Goal: Transaction & Acquisition: Purchase product/service

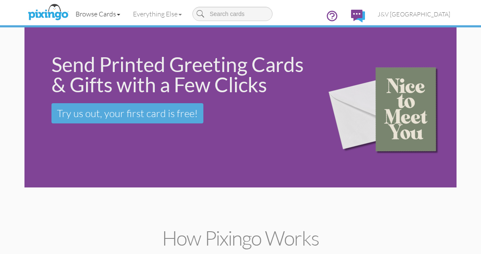
click at [99, 13] on link "Browse Cards" at bounding box center [97, 13] width 57 height 21
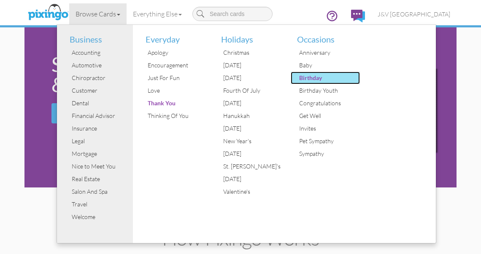
click at [312, 76] on div "Birthday" at bounding box center [328, 78] width 63 height 13
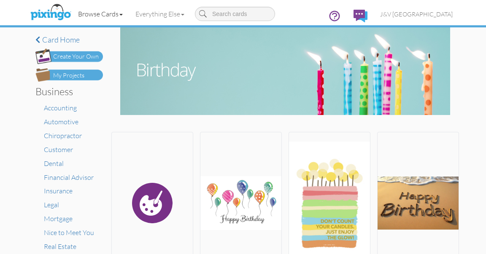
click at [103, 11] on link "Browse Cards" at bounding box center [100, 13] width 57 height 21
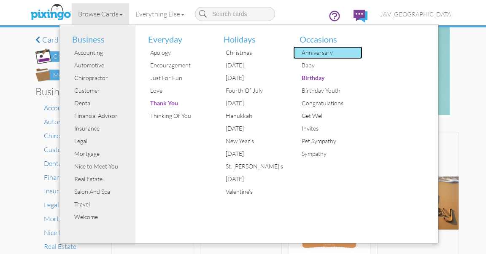
click at [330, 49] on div "Anniversary" at bounding box center [331, 52] width 63 height 13
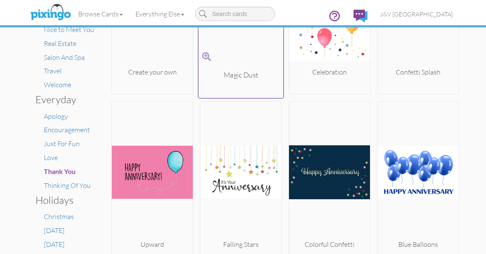
scroll to position [206, 0]
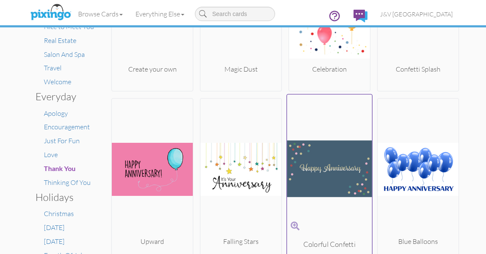
click at [308, 165] on img at bounding box center [329, 169] width 85 height 142
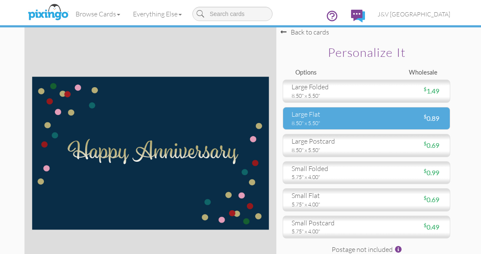
click at [309, 116] on div "large flat" at bounding box center [326, 115] width 68 height 10
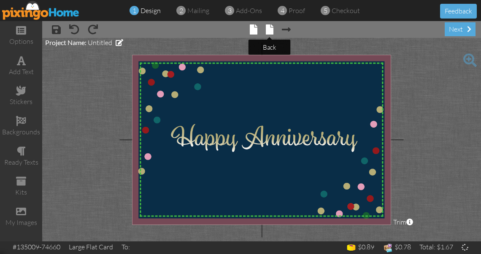
click at [270, 29] on span at bounding box center [270, 29] width 8 height 10
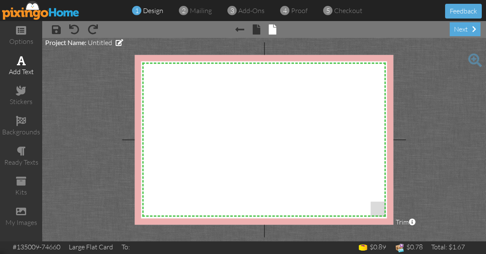
click at [17, 62] on span at bounding box center [21, 61] width 9 height 10
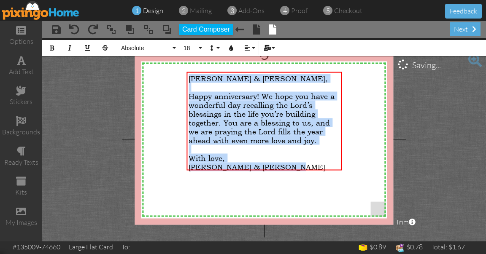
drag, startPoint x: 189, startPoint y: 76, endPoint x: 312, endPoint y: 182, distance: 162.1
click at [312, 182] on div "X X X X X X X X X X X X X X X X X X X X X X X X X X X X X X X X X X X X X X X X…" at bounding box center [264, 140] width 259 height 170
click at [150, 49] on span "Absolute" at bounding box center [145, 48] width 51 height 7
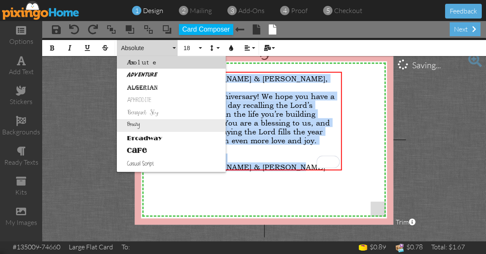
click at [146, 126] on link "Breezy" at bounding box center [171, 125] width 109 height 13
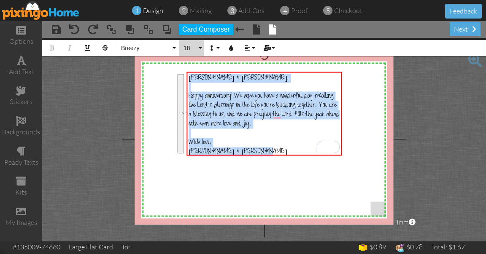
click at [200, 46] on button "18" at bounding box center [191, 48] width 24 height 16
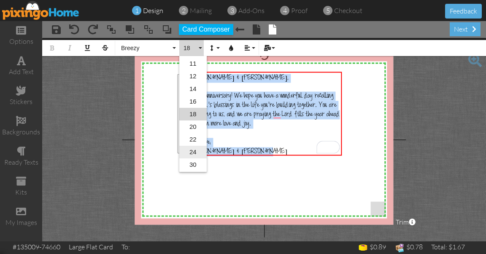
click at [200, 149] on link "24" at bounding box center [192, 152] width 27 height 13
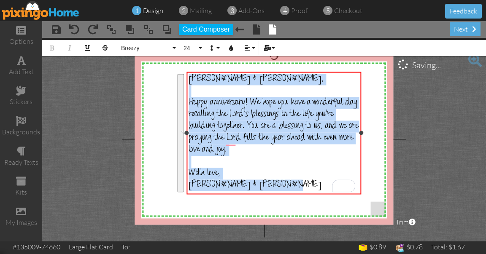
drag, startPoint x: 341, startPoint y: 134, endPoint x: 361, endPoint y: 135, distance: 19.4
click at [361, 135] on div at bounding box center [361, 133] width 4 height 4
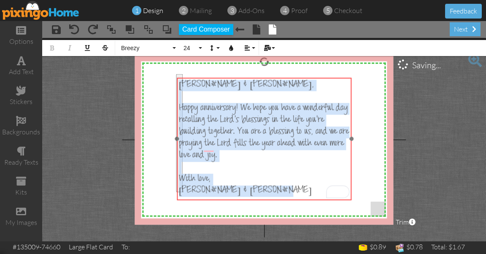
drag, startPoint x: 291, startPoint y: 72, endPoint x: 281, endPoint y: 78, distance: 11.4
click at [281, 78] on div "​ Todd & Stefanie, ​ Happy anniversary! We hope you have a wonderful day recall…" at bounding box center [264, 139] width 175 height 122
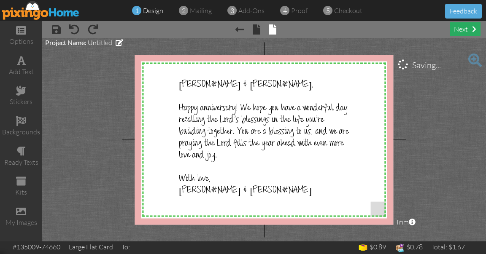
click at [463, 30] on div "next" at bounding box center [465, 29] width 31 height 14
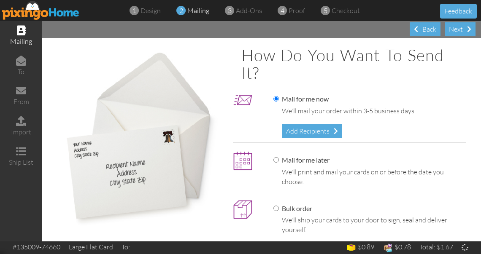
click at [308, 157] on label "Mail for me later" at bounding box center [301, 161] width 56 height 10
click at [279, 157] on input "Mail for me later" at bounding box center [275, 159] width 5 height 5
radio input "true"
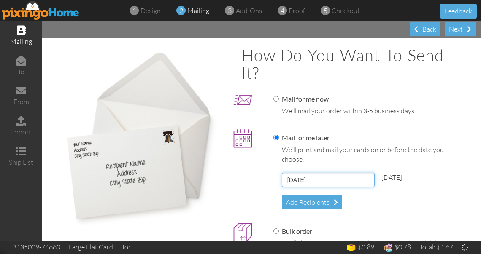
click at [316, 178] on input "[DATE]" at bounding box center [328, 180] width 93 height 14
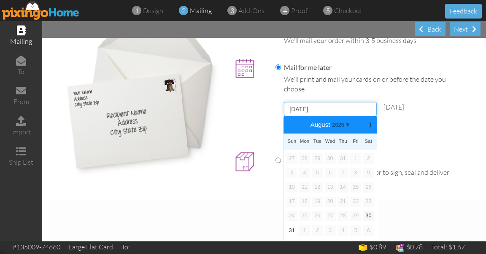
scroll to position [70, 0]
click at [368, 126] on b "⟩" at bounding box center [370, 125] width 6 height 6
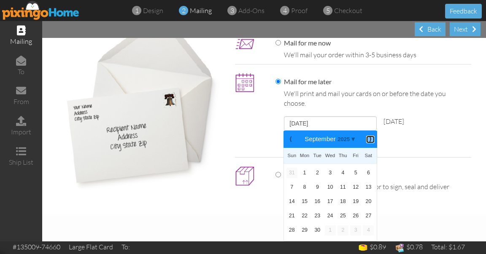
click at [367, 141] on b "⟩" at bounding box center [370, 139] width 6 height 6
click at [288, 138] on b "⟨" at bounding box center [291, 139] width 6 height 6
click at [303, 174] on link "1" at bounding box center [304, 173] width 11 height 10
type input "September 1, 2025"
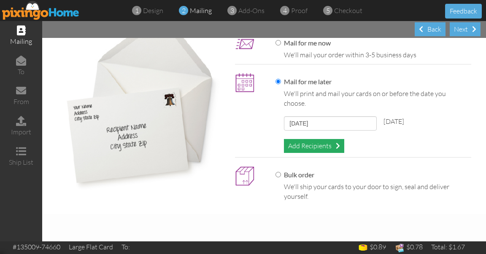
click at [320, 142] on div "Add Recipients" at bounding box center [314, 146] width 60 height 14
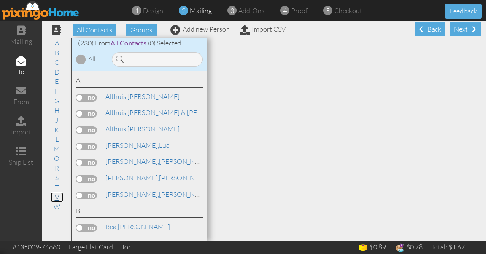
click at [57, 194] on link "V" at bounding box center [57, 197] width 13 height 10
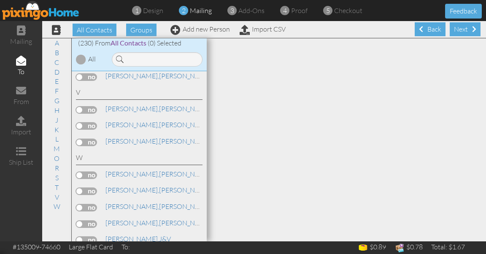
click at [88, 139] on label at bounding box center [86, 143] width 21 height 8
click at [0, 0] on input "checkbox" at bounding box center [0, 0] width 0 height 0
click at [141, 136] on link "Vincent, Todd & Stefanie" at bounding box center [188, 141] width 167 height 10
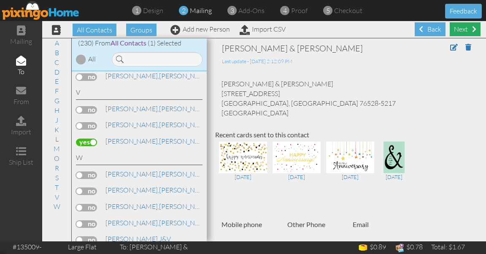
click at [458, 27] on div "Next" at bounding box center [465, 29] width 31 height 14
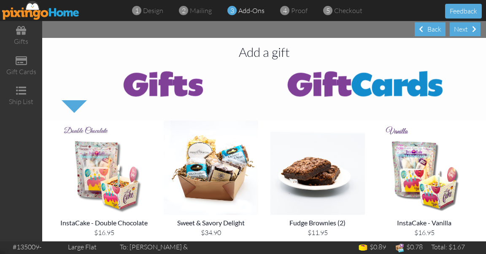
click at [458, 27] on div "Next" at bounding box center [465, 29] width 31 height 14
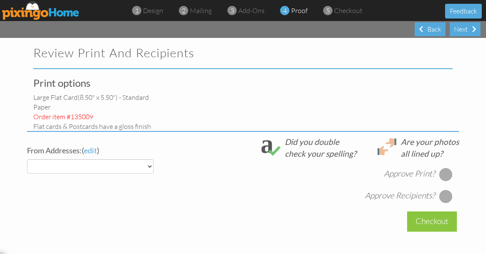
select select "object:2414"
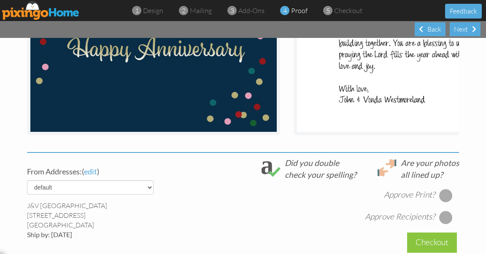
scroll to position [204, 0]
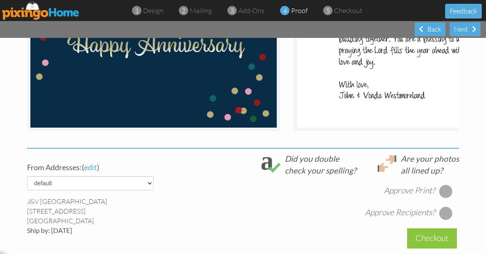
click at [443, 194] on div at bounding box center [446, 192] width 14 height 14
click at [443, 217] on div at bounding box center [446, 214] width 14 height 14
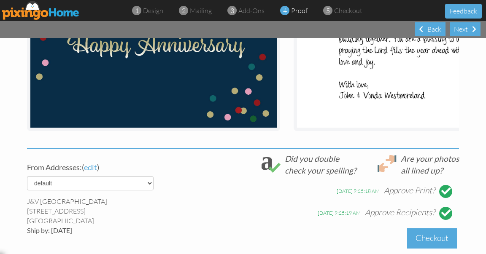
click at [435, 238] on div "Checkout" at bounding box center [432, 239] width 50 height 20
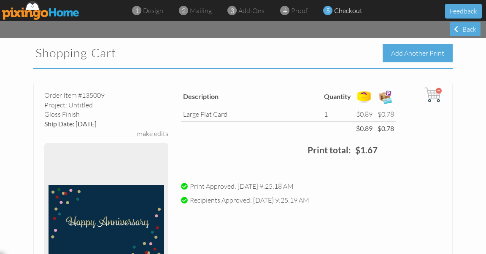
click at [426, 55] on div "Add Another Print" at bounding box center [418, 53] width 70 height 18
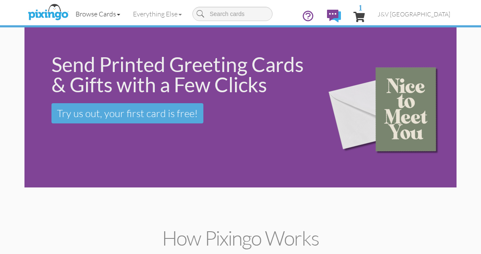
click at [111, 11] on link "Browse Cards" at bounding box center [97, 13] width 57 height 21
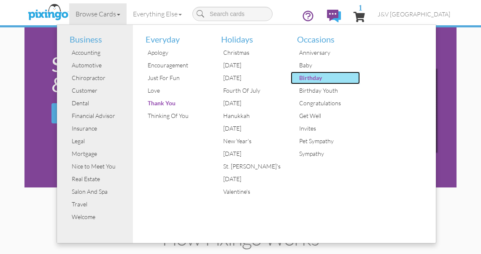
click at [323, 77] on div "Birthday" at bounding box center [328, 78] width 63 height 13
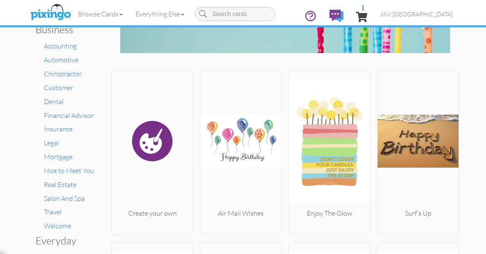
scroll to position [63, 0]
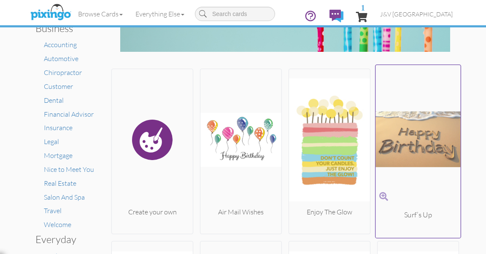
click at [415, 135] on img at bounding box center [417, 140] width 85 height 142
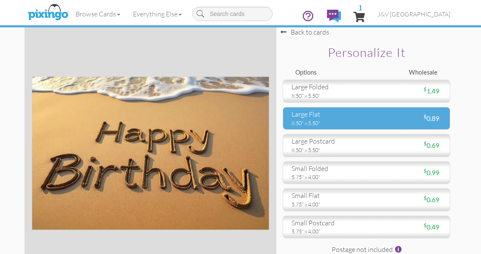
click at [337, 126] on div "8.50" x 5.50"" at bounding box center [326, 123] width 68 height 8
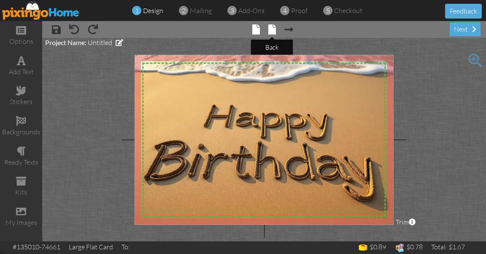
click at [274, 27] on span at bounding box center [272, 29] width 8 height 10
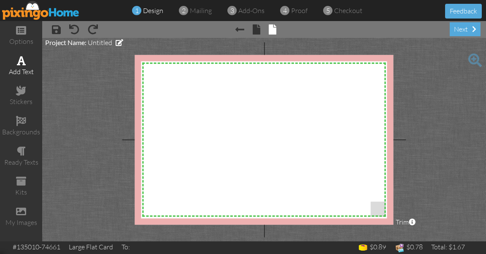
click at [28, 64] on div "add text" at bounding box center [21, 66] width 42 height 30
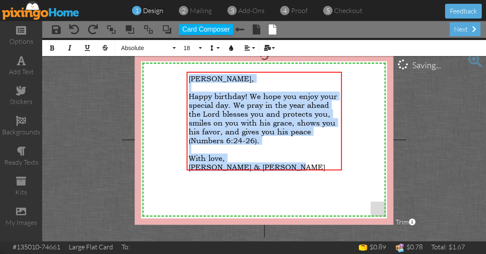
drag, startPoint x: 190, startPoint y: 77, endPoint x: 319, endPoint y: 192, distance: 173.3
click at [319, 192] on div "X X X X X X X X X X X X X X X X X X X X X X X X X X X X X X X X X X X X X X X X…" at bounding box center [264, 140] width 259 height 170
click at [163, 45] on span "Absolute" at bounding box center [145, 48] width 51 height 7
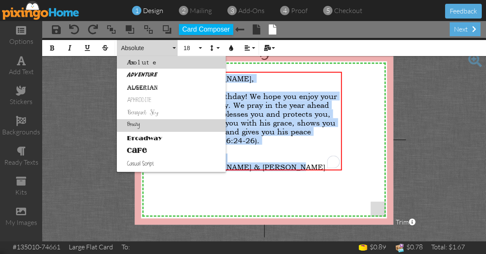
click at [144, 125] on link "Breezy" at bounding box center [171, 125] width 109 height 13
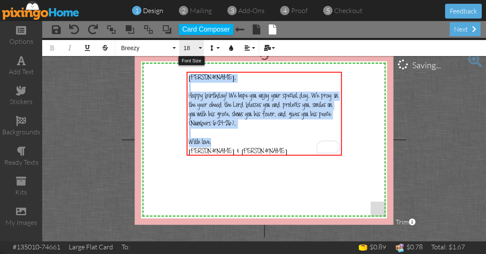
click at [186, 50] on span "18" at bounding box center [190, 48] width 14 height 7
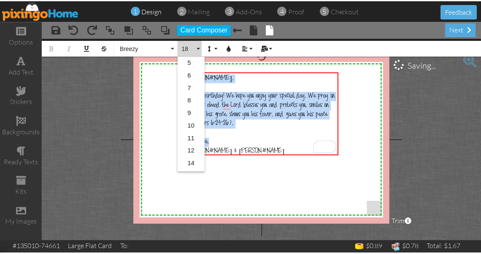
scroll to position [75, 0]
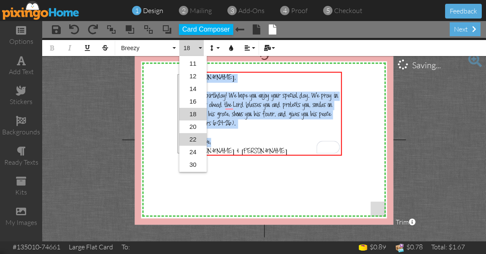
click at [194, 140] on link "22" at bounding box center [192, 139] width 27 height 13
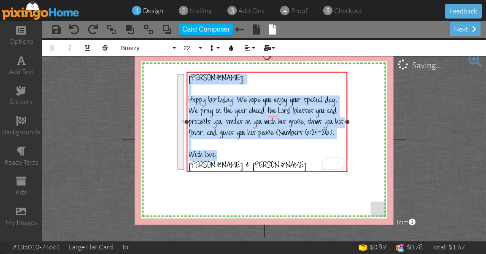
drag, startPoint x: 342, startPoint y: 127, endPoint x: 348, endPoint y: 127, distance: 5.5
click at [347, 127] on div "Melanie, ​ Happy birthday! We hope you enjoy your special day. We pray in the y…" at bounding box center [266, 122] width 161 height 100
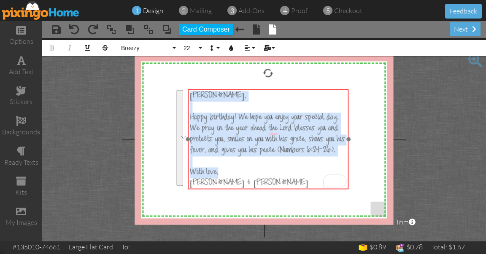
drag, startPoint x: 255, startPoint y: 72, endPoint x: 256, endPoint y: 89, distance: 17.3
click at [256, 89] on div "​ Melanie, ​ Happy birthday! We hope you enjoy your special day. We pray in the…" at bounding box center [268, 140] width 161 height 102
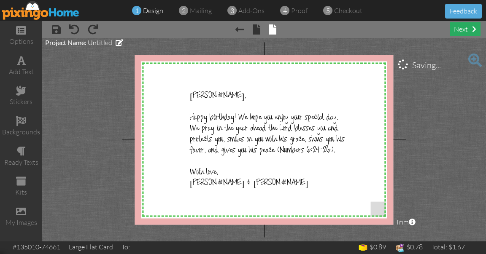
click at [469, 31] on div "next" at bounding box center [465, 29] width 31 height 14
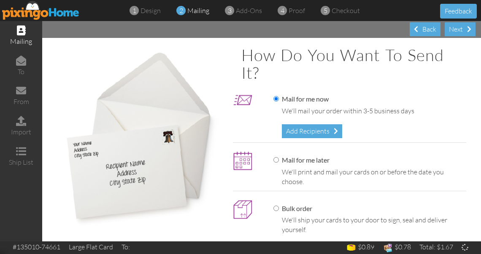
click at [298, 160] on label "Mail for me later" at bounding box center [301, 161] width 56 height 10
click at [279, 160] on input "Mail for me later" at bounding box center [275, 159] width 5 height 5
radio input "true"
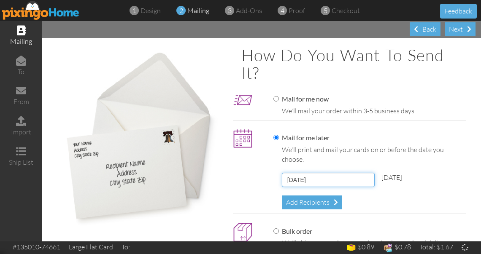
click at [321, 176] on input "[DATE]" at bounding box center [328, 180] width 93 height 14
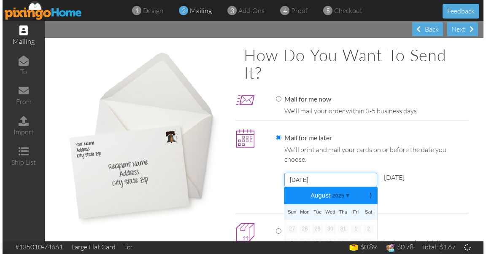
scroll to position [70, 0]
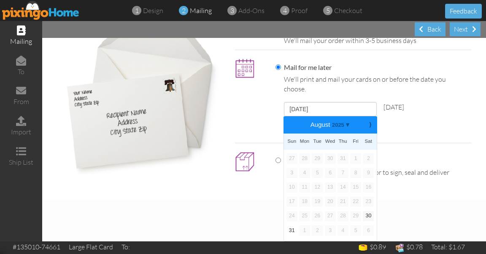
click at [370, 121] on div "⟩" at bounding box center [370, 124] width 14 height 17
click at [367, 128] on b "⟩" at bounding box center [370, 125] width 6 height 6
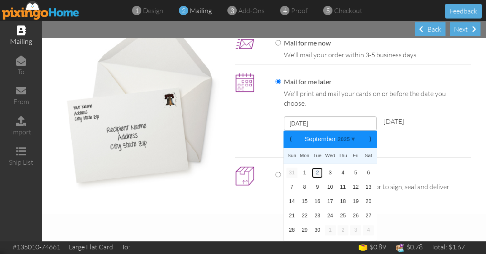
click at [314, 172] on link "2" at bounding box center [317, 173] width 11 height 10
type input "September 2, 2025"
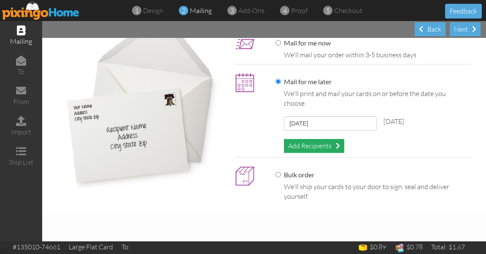
click at [316, 144] on div "Add Recipients" at bounding box center [314, 146] width 60 height 14
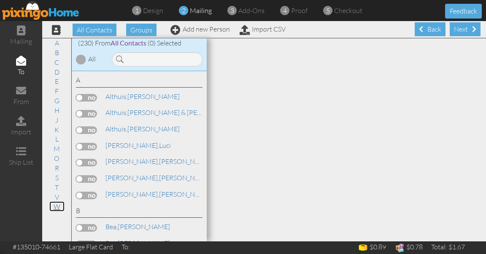
click at [55, 207] on link "W" at bounding box center [56, 207] width 15 height 10
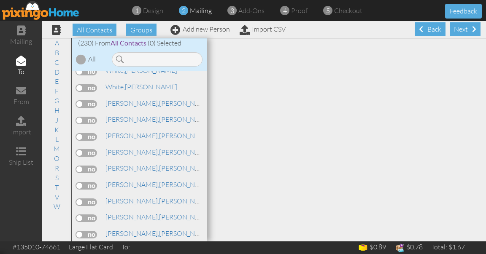
scroll to position [3802, 0]
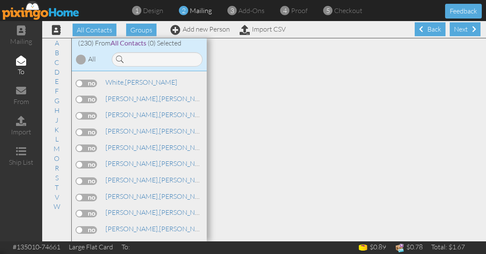
click at [92, 227] on label at bounding box center [86, 231] width 21 height 8
click at [0, 0] on input "checkbox" at bounding box center [0, 0] width 0 height 0
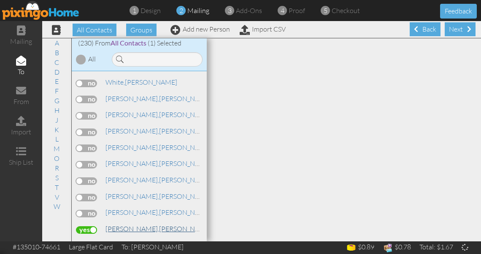
click at [112, 225] on span "[PERSON_NAME]," at bounding box center [132, 229] width 54 height 8
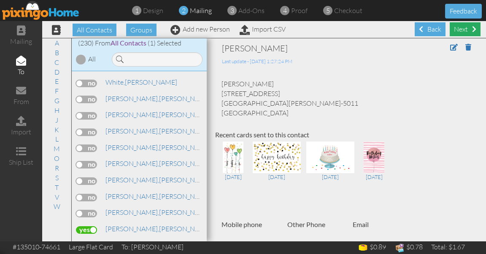
click at [462, 27] on div "Next" at bounding box center [465, 29] width 31 height 14
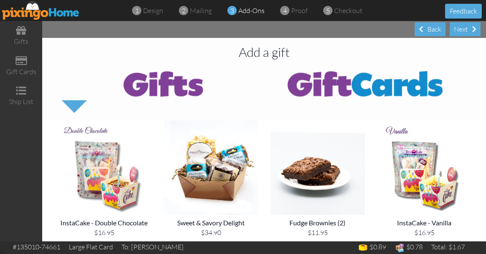
click at [462, 27] on div "Next" at bounding box center [465, 29] width 31 height 14
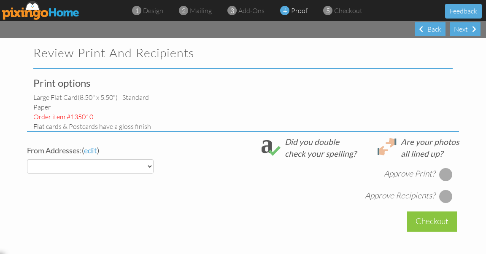
select select "object:4153"
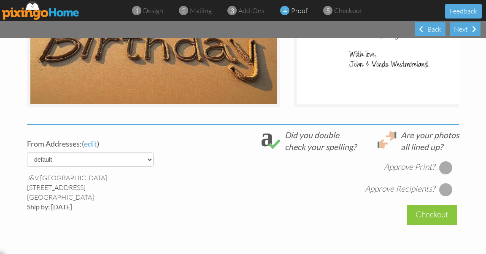
scroll to position [232, 0]
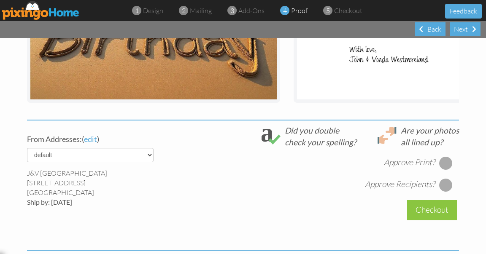
click at [443, 169] on div at bounding box center [446, 164] width 14 height 14
click at [443, 190] on div at bounding box center [446, 185] width 14 height 14
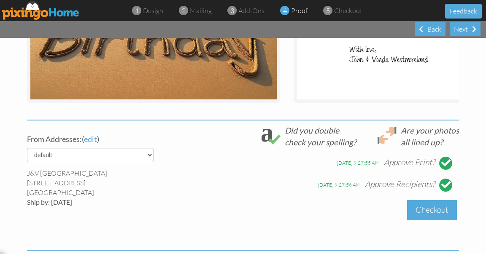
click at [438, 211] on div "Checkout" at bounding box center [432, 210] width 50 height 20
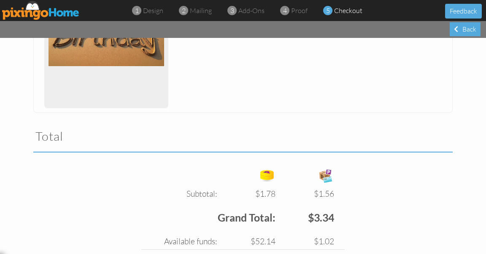
scroll to position [615, 0]
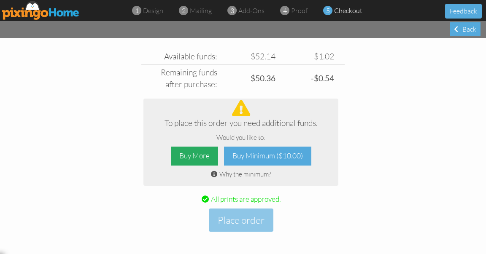
click at [195, 155] on div "Buy More" at bounding box center [194, 156] width 47 height 19
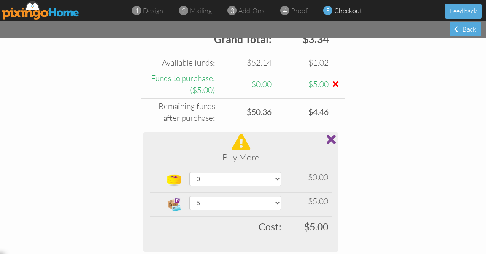
scroll to position [610, 0]
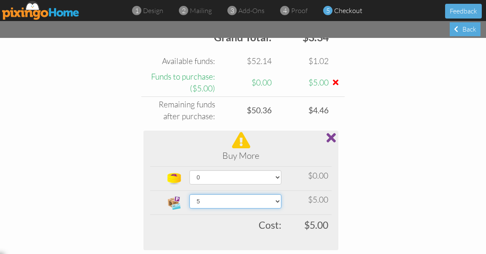
click at [242, 198] on select "5 10 15 20 25 30 35 40 45 50 60 70 80 90 100 200 300 400 500 1000 1500 2000 250…" at bounding box center [235, 201] width 92 height 14
select select "number:25"
click at [189, 194] on select "5 10 15 20 25 30 35 40 45 50 60 70 80 90 100 200 300 400 500 1000 1500 2000 250…" at bounding box center [235, 201] width 92 height 14
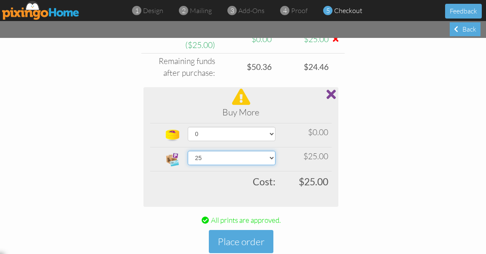
scroll to position [675, 0]
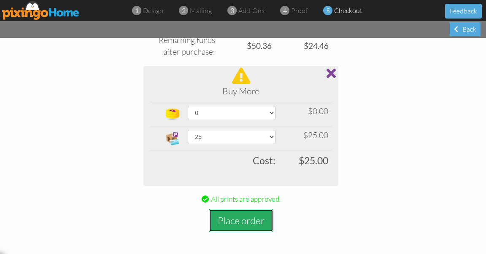
click at [236, 216] on button "Place order" at bounding box center [241, 220] width 65 height 23
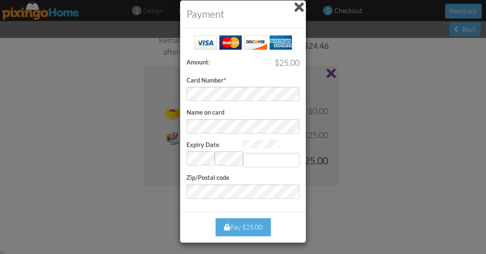
click at [396, 121] on div "Payment Success! Amount: $25.00 Card Number* Name on card Expiry Date Invalid m…" at bounding box center [243, 127] width 486 height 254
click at [297, 7] on span at bounding box center [298, 7] width 9 height 14
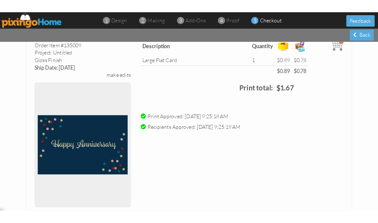
scroll to position [0, 0]
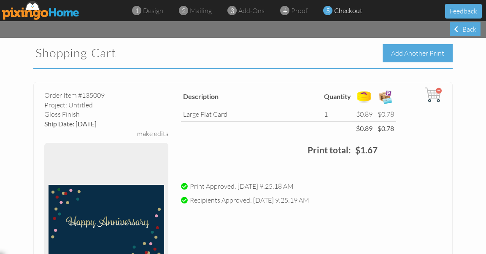
click at [420, 55] on div "Add Another Print" at bounding box center [418, 53] width 70 height 18
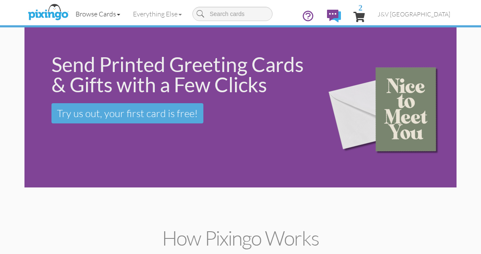
click at [83, 14] on link "Browse Cards" at bounding box center [97, 13] width 57 height 21
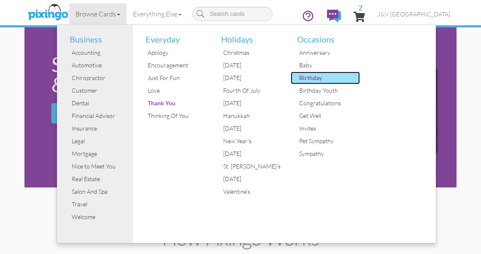
click at [311, 76] on div "Birthday" at bounding box center [328, 78] width 63 height 13
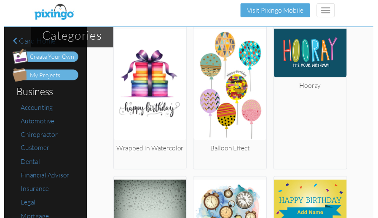
scroll to position [1156, 0]
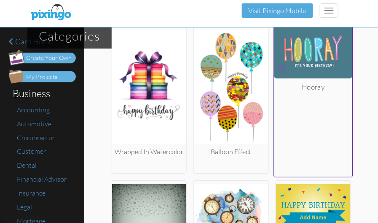
click at [321, 51] on img at bounding box center [313, 52] width 78 height 52
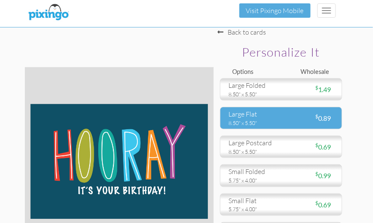
click at [284, 116] on div "$ 0.89" at bounding box center [310, 118] width 59 height 10
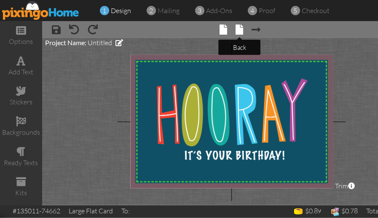
click at [240, 27] on span at bounding box center [240, 29] width 8 height 10
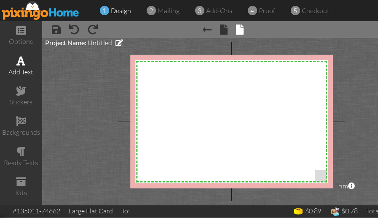
click at [22, 58] on span at bounding box center [21, 61] width 9 height 10
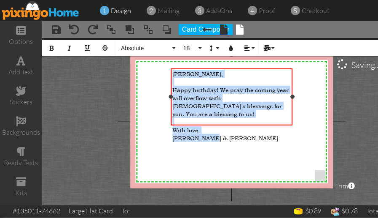
drag, startPoint x: 173, startPoint y: 73, endPoint x: 228, endPoint y: 122, distance: 73.8
click at [228, 122] on div "Bruce, ​ Happy birthday! We pray the coming year will overflow with God’s bless…" at bounding box center [232, 106] width 119 height 72
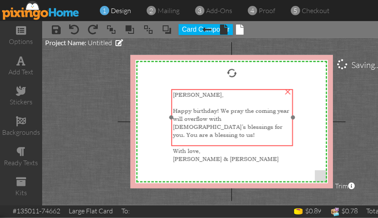
drag, startPoint x: 236, startPoint y: 93, endPoint x: 237, endPoint y: 110, distance: 16.5
click at [237, 110] on span "Happy birthday! We pray the coming year will overflow with [DEMOGRAPHIC_DATA]’s…" at bounding box center [231, 122] width 116 height 32
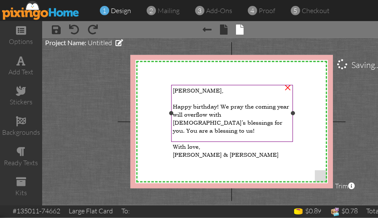
click at [192, 103] on span "Happy birthday! We pray the coming year will overflow with [DEMOGRAPHIC_DATA]’s…" at bounding box center [231, 118] width 116 height 32
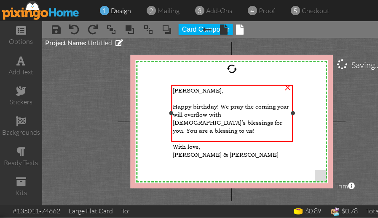
click at [192, 103] on span "Happy birthday! We pray the coming year will overflow with [DEMOGRAPHIC_DATA]’s…" at bounding box center [231, 118] width 116 height 32
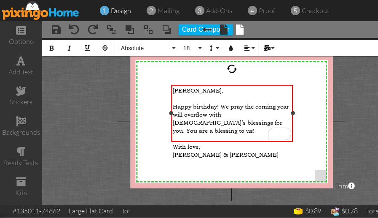
click at [172, 89] on div "Bruce, Happy birthday! We pray the coming year will overflow with God’s blessin…" at bounding box center [233, 123] width 122 height 76
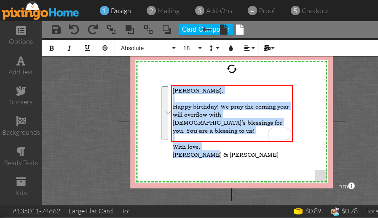
drag, startPoint x: 173, startPoint y: 89, endPoint x: 215, endPoint y: 147, distance: 71.1
click at [215, 147] on div "X X X X X X X X X X X X X X X X X X X X X X X X X X X X X X X X X X X X X X X X…" at bounding box center [232, 121] width 203 height 133
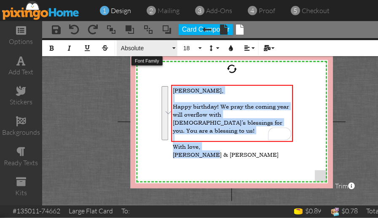
click at [163, 46] on span "Absolute" at bounding box center [145, 48] width 51 height 7
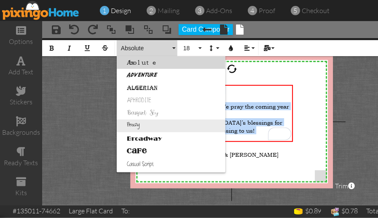
click at [137, 126] on link "Breezy" at bounding box center [171, 125] width 109 height 13
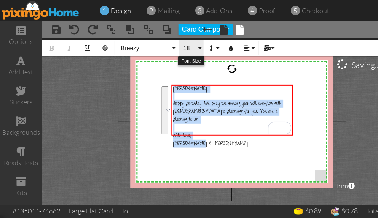
click at [190, 47] on span "18" at bounding box center [190, 48] width 14 height 7
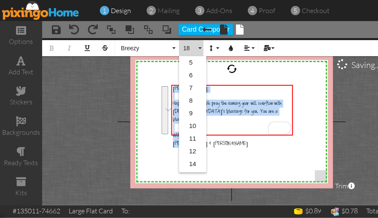
scroll to position [75, 0]
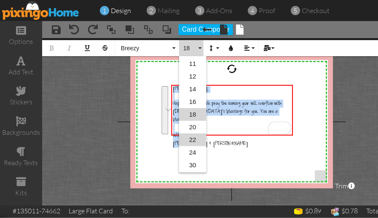
click at [194, 136] on link "22" at bounding box center [192, 139] width 27 height 13
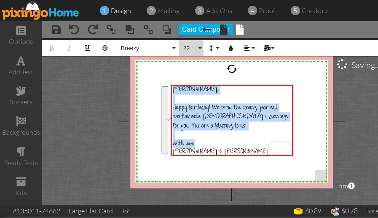
click at [191, 48] on span "22" at bounding box center [190, 48] width 14 height 7
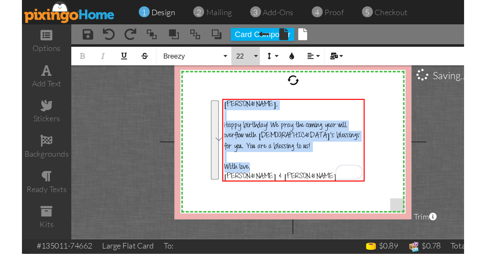
scroll to position [100, 0]
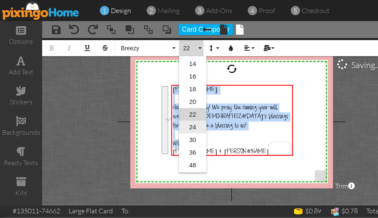
click at [203, 127] on link "24" at bounding box center [192, 127] width 27 height 13
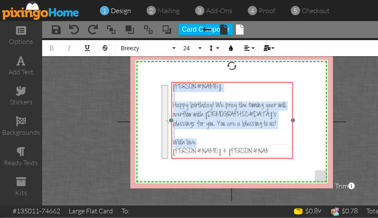
click at [246, 81] on div at bounding box center [233, 120] width 126 height 81
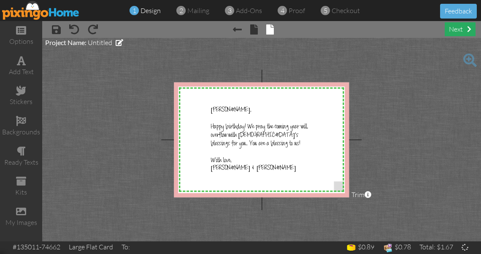
click at [459, 29] on div "next" at bounding box center [460, 29] width 31 height 14
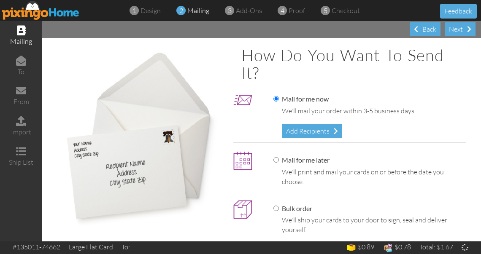
click at [290, 157] on label "Mail for me later" at bounding box center [301, 161] width 56 height 10
click at [279, 157] on input "Mail for me later" at bounding box center [275, 159] width 5 height 5
radio input "true"
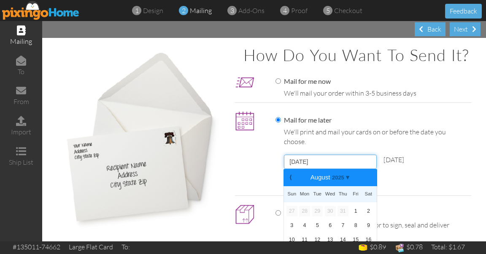
click at [336, 169] on input "[DATE]" at bounding box center [330, 162] width 93 height 14
click at [366, 181] on link "⟩" at bounding box center [370, 177] width 8 height 7
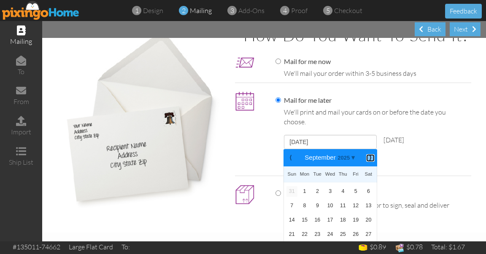
scroll to position [56, 0]
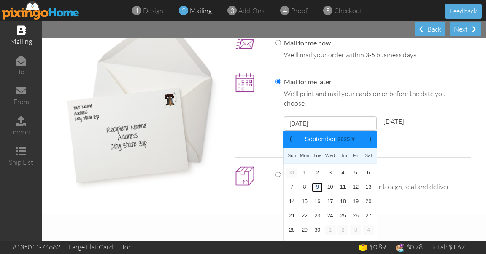
click at [313, 186] on link "9" at bounding box center [317, 188] width 11 height 10
type input "September 9, 2025"
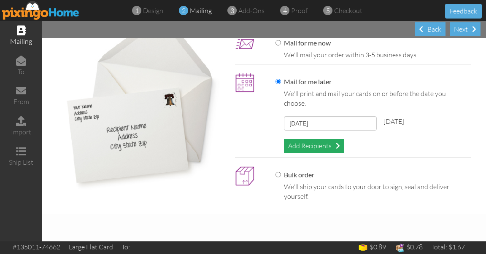
click at [323, 146] on div "Add Recipients" at bounding box center [314, 146] width 60 height 14
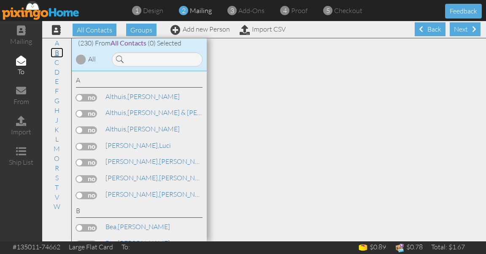
click at [56, 55] on link "B" at bounding box center [57, 53] width 13 height 10
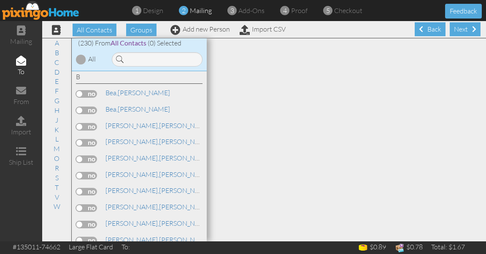
click at [93, 173] on label at bounding box center [86, 176] width 21 height 8
click at [0, 0] on input "checkbox" at bounding box center [0, 0] width 0 height 0
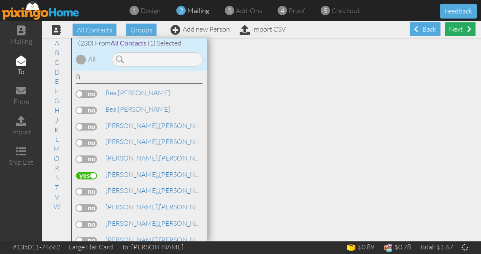
click at [454, 26] on div "Next" at bounding box center [460, 29] width 31 height 14
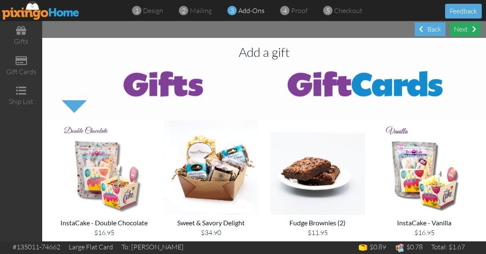
click at [459, 29] on div "Next" at bounding box center [465, 29] width 31 height 14
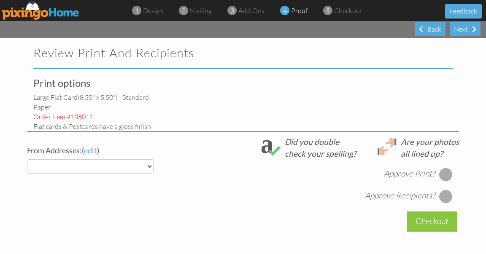
select select "object:5943"
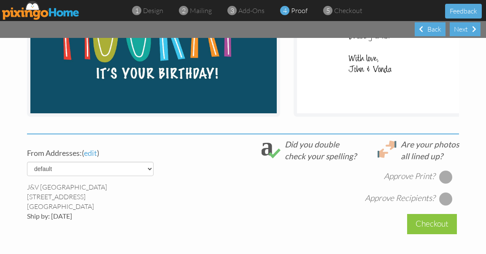
scroll to position [233, 0]
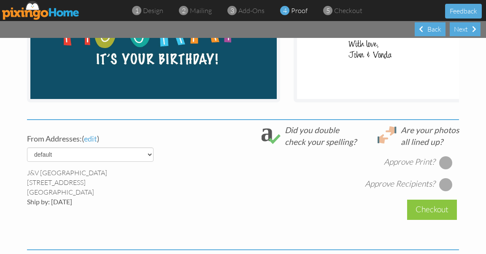
click at [445, 170] on div at bounding box center [446, 163] width 14 height 14
click at [443, 190] on div at bounding box center [446, 185] width 14 height 14
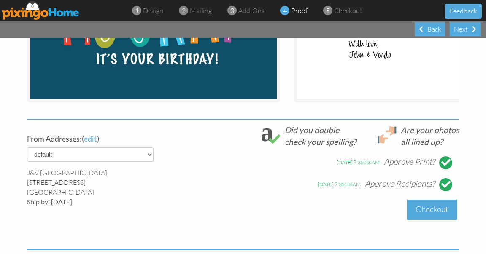
click at [434, 214] on div "Checkout" at bounding box center [432, 210] width 50 height 20
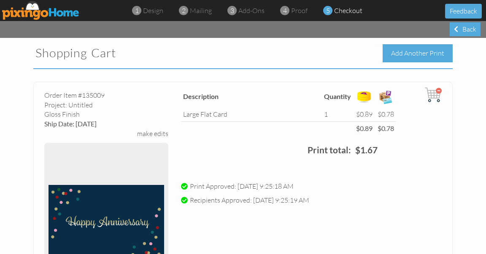
click at [418, 57] on div "Add Another Print" at bounding box center [418, 53] width 70 height 18
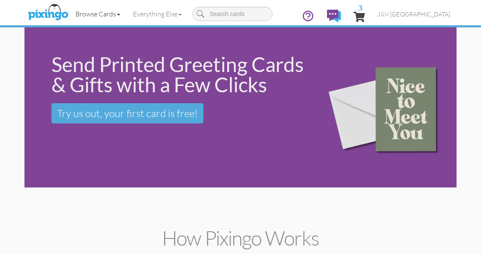
click at [91, 17] on link "Browse Cards" at bounding box center [97, 13] width 57 height 21
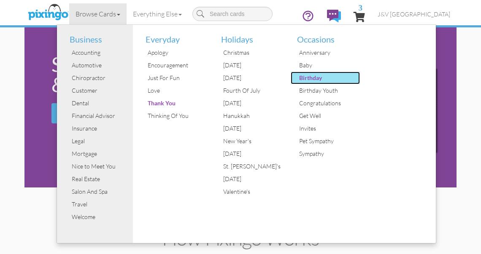
click at [307, 75] on div "Birthday" at bounding box center [328, 78] width 63 height 13
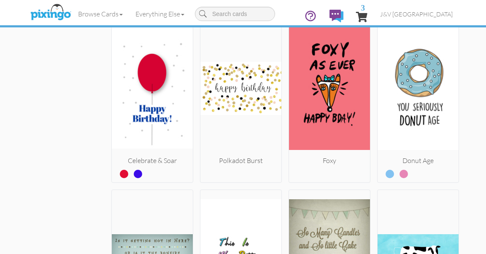
scroll to position [1675, 0]
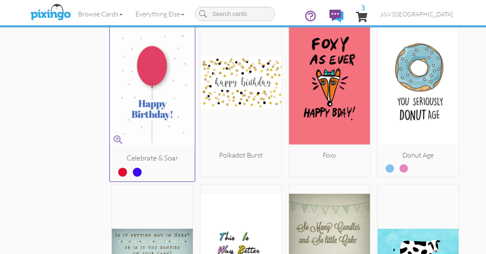
click at [143, 68] on img at bounding box center [152, 82] width 85 height 142
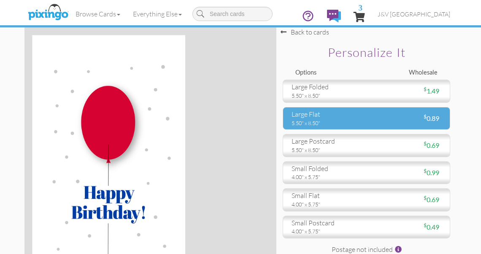
click at [297, 115] on div "large flat" at bounding box center [326, 115] width 68 height 10
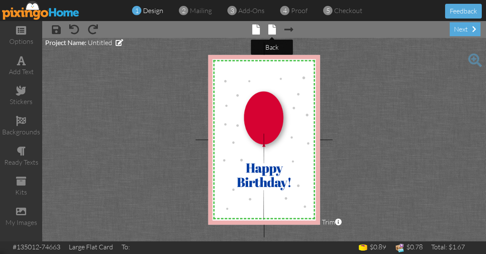
click at [271, 30] on span at bounding box center [272, 29] width 8 height 10
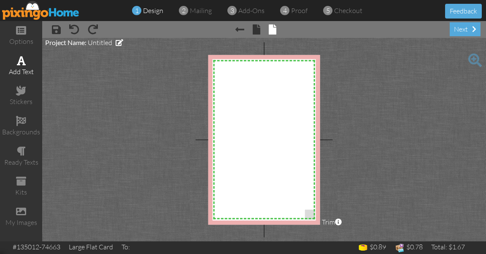
click at [19, 61] on span at bounding box center [21, 61] width 9 height 10
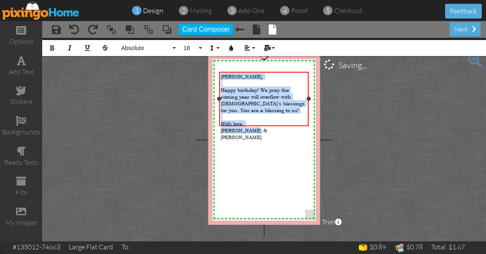
drag, startPoint x: 221, startPoint y: 77, endPoint x: 262, endPoint y: 124, distance: 61.9
click at [262, 124] on div "Mike, ​ Happy birthday! We pray the coming year will overflow with God’s blessi…" at bounding box center [264, 107] width 86 height 68
click at [163, 51] on span "Absolute" at bounding box center [145, 48] width 51 height 7
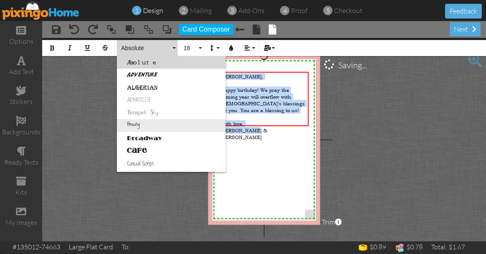
click at [155, 124] on link "Breezy" at bounding box center [171, 125] width 109 height 13
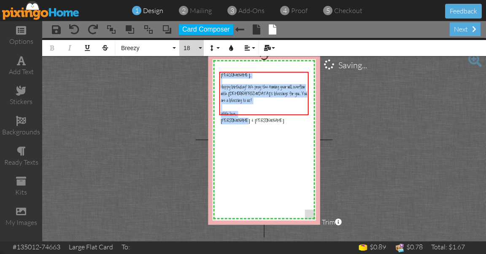
click at [186, 47] on span "18" at bounding box center [190, 48] width 14 height 7
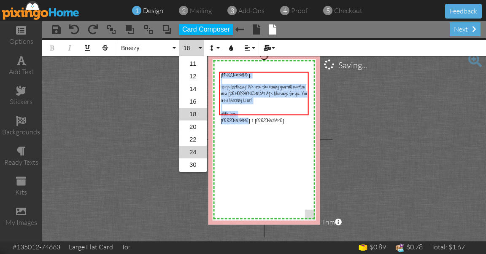
click at [193, 154] on link "24" at bounding box center [192, 152] width 27 height 13
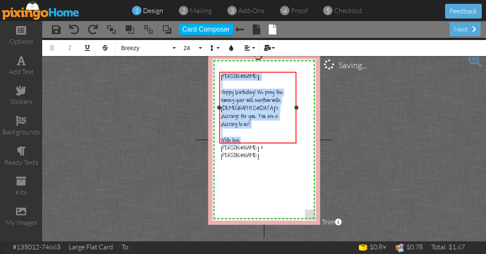
drag, startPoint x: 308, startPoint y: 104, endPoint x: 295, endPoint y: 106, distance: 12.4
click at [295, 106] on div at bounding box center [296, 107] width 4 height 4
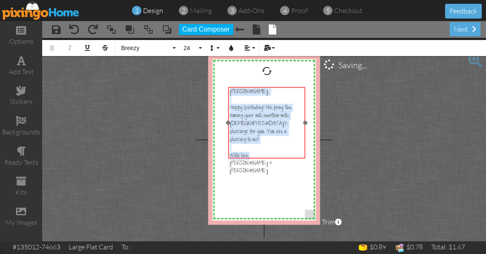
drag, startPoint x: 270, startPoint y: 72, endPoint x: 279, endPoint y: 86, distance: 17.2
click at [279, 87] on div "​ Mike, ​ Happy birthday! We pray the coming year will overflow with God’s bles…" at bounding box center [266, 131] width 77 height 89
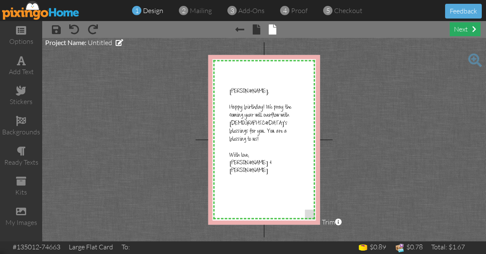
click at [461, 32] on div "next" at bounding box center [465, 29] width 31 height 14
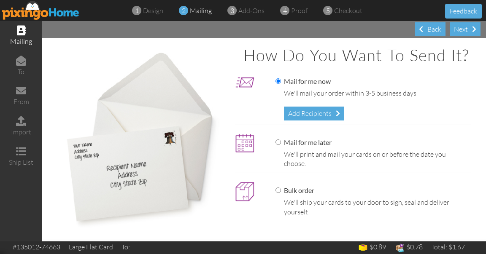
click at [311, 148] on label "Mail for me later" at bounding box center [304, 143] width 56 height 10
click at [281, 145] on input "Mail for me later" at bounding box center [278, 142] width 5 height 5
radio input "true"
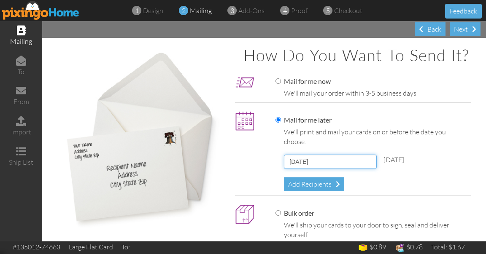
click at [318, 169] on input "[DATE]" at bounding box center [330, 162] width 93 height 14
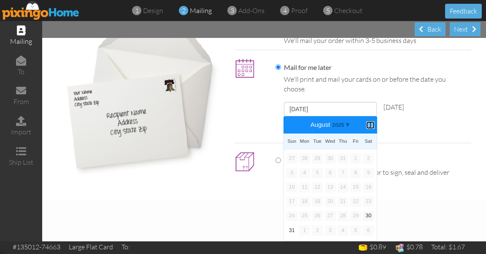
click at [367, 126] on b "⟩" at bounding box center [370, 125] width 6 height 6
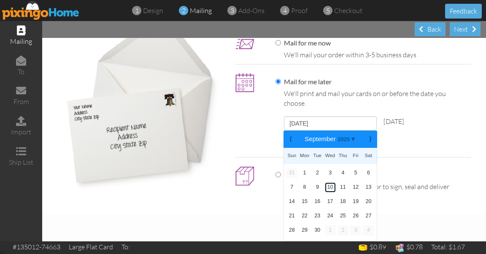
click at [329, 186] on link "10" at bounding box center [330, 188] width 11 height 10
type input "[DATE]"
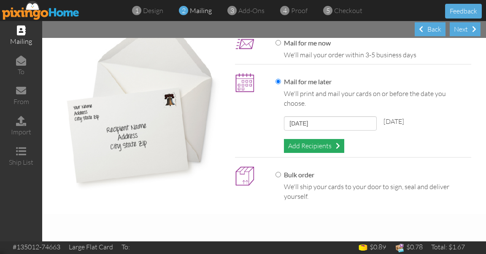
click at [323, 146] on div "Add Recipients" at bounding box center [314, 146] width 60 height 14
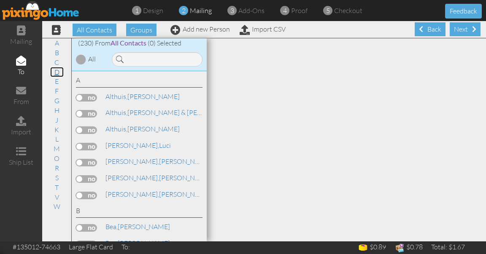
click at [58, 72] on link "D" at bounding box center [57, 72] width 14 height 10
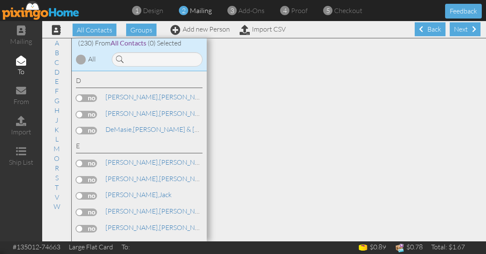
click at [90, 111] on label at bounding box center [86, 115] width 21 height 8
click at [0, 0] on input "checkbox" at bounding box center [0, 0] width 0 height 0
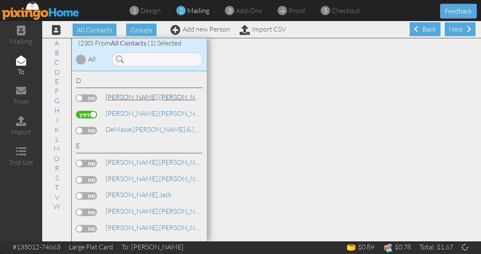
click at [138, 92] on link "Daniel, Connie" at bounding box center [159, 97] width 108 height 10
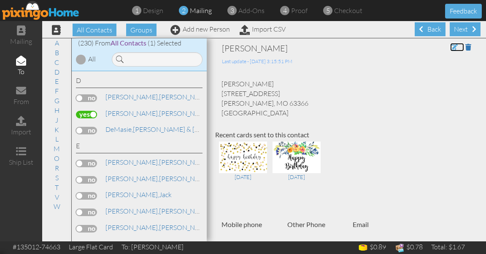
click at [450, 48] on span at bounding box center [454, 47] width 8 height 7
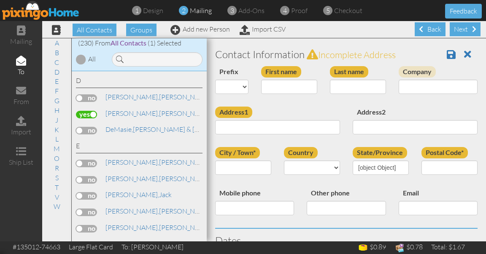
type input "[PERSON_NAME]"
type input "1414 Garnet Drive"
type input "O'Fallon"
type input "63366"
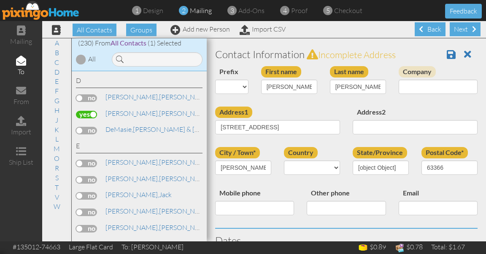
select select "object:7786"
select select "object:8031"
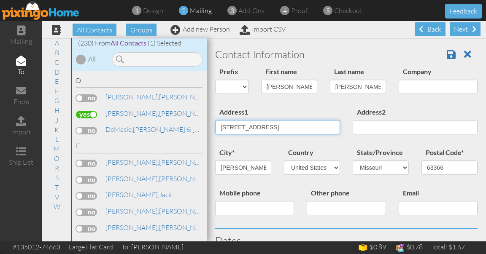
drag, startPoint x: 277, startPoint y: 132, endPoint x: 188, endPoint y: 126, distance: 89.2
click at [188, 126] on div "All Contacts (230) My Groups Ministry Partne ... (23) Create new group A B C D …" at bounding box center [264, 140] width 444 height 204
type input "[STREET_ADDRESS]"
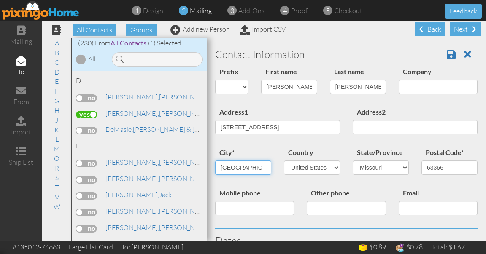
type input "[GEOGRAPHIC_DATA][PERSON_NAME]"
click at [439, 172] on input "63366" at bounding box center [449, 168] width 56 height 14
type input "63367-2034"
click at [447, 51] on span at bounding box center [451, 54] width 9 height 10
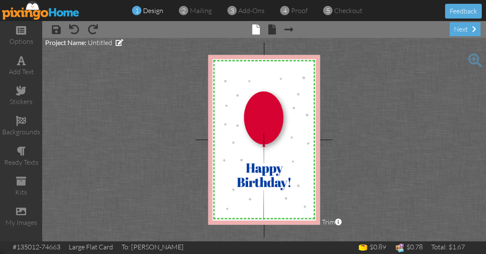
click at [460, 105] on project-studio-wrapper "X X X X X X X X X X X X X X X X X X X X X X X X X X X X X X X X X X X X X X X X…" at bounding box center [264, 140] width 444 height 204
click at [270, 29] on span at bounding box center [272, 29] width 8 height 10
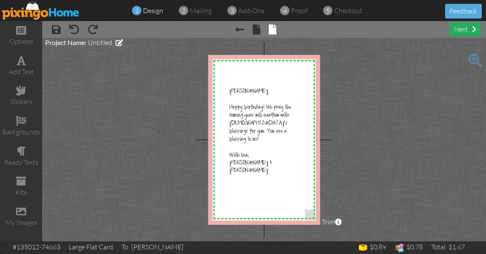
click at [460, 31] on div "next" at bounding box center [465, 29] width 31 height 14
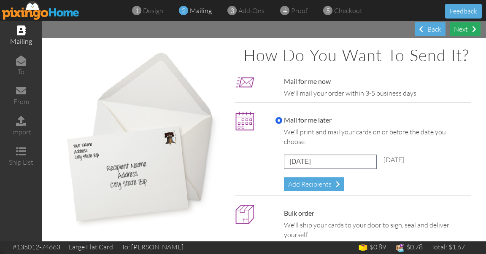
click at [466, 27] on div "Next" at bounding box center [465, 29] width 31 height 14
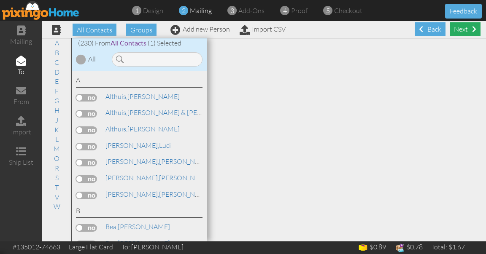
click at [456, 28] on div "Next" at bounding box center [465, 29] width 31 height 14
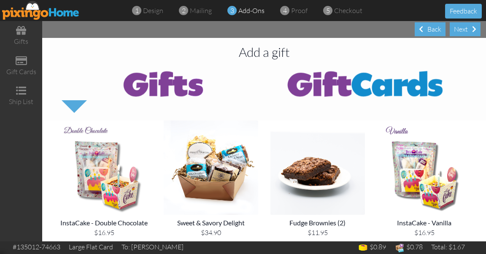
click at [456, 28] on div "Next" at bounding box center [465, 29] width 31 height 14
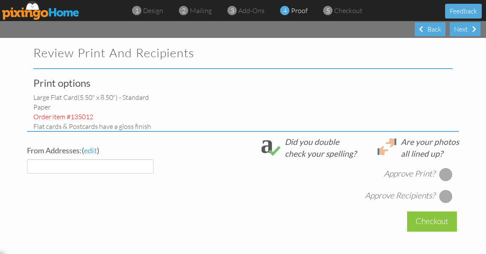
select select "object:1074"
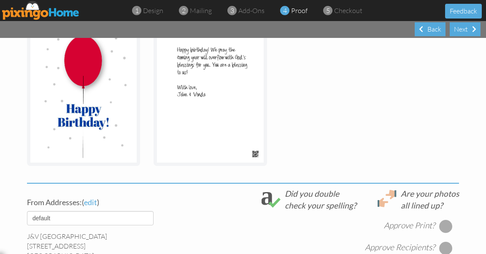
scroll to position [170, 0]
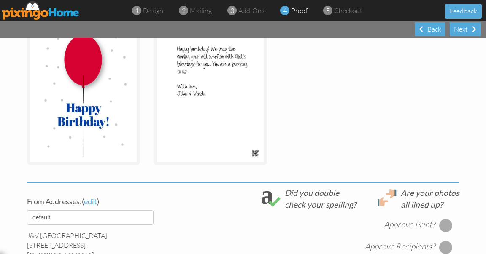
click at [439, 226] on div at bounding box center [446, 226] width 14 height 14
click at [443, 246] on div at bounding box center [446, 248] width 14 height 14
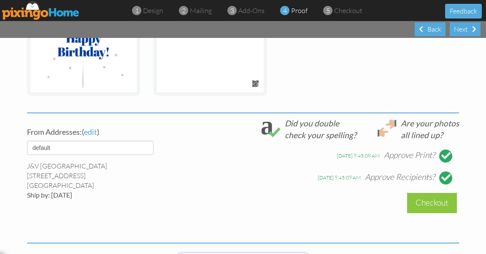
scroll to position [240, 0]
click at [445, 207] on div "Checkout" at bounding box center [432, 203] width 50 height 20
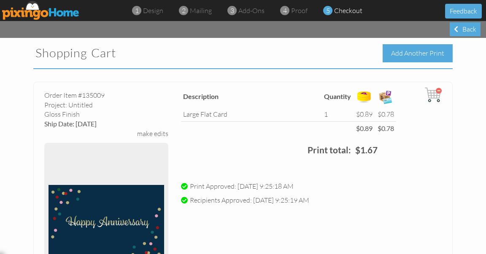
click at [440, 52] on div "Add Another Print" at bounding box center [418, 53] width 70 height 18
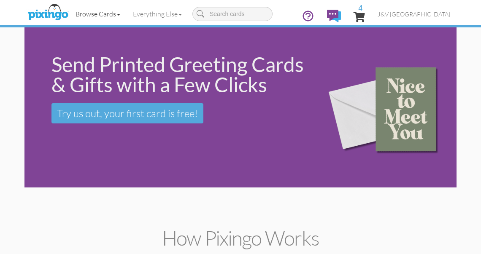
click at [100, 15] on link "Browse Cards" at bounding box center [97, 13] width 57 height 21
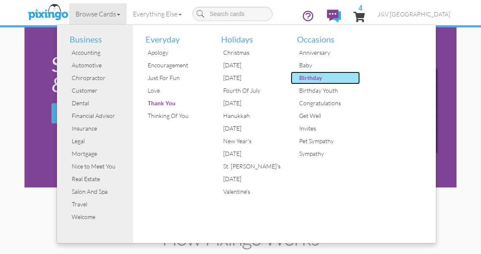
click at [299, 76] on div "Birthday" at bounding box center [328, 78] width 63 height 13
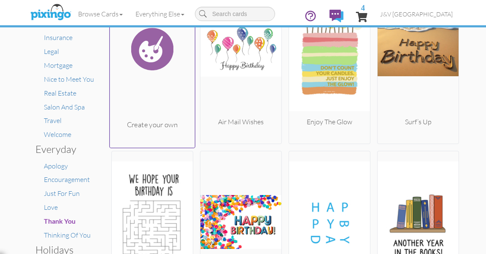
scroll to position [201, 0]
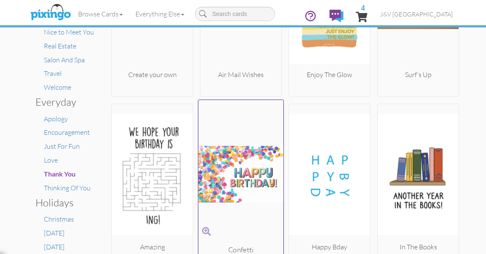
click at [225, 171] on img at bounding box center [240, 174] width 85 height 142
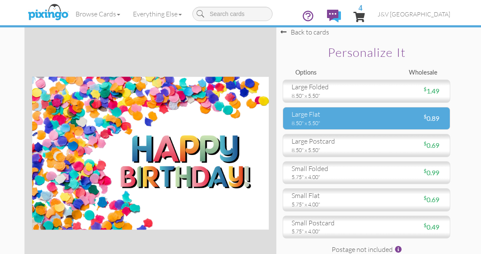
click at [306, 119] on div "8.50" x 5.50"" at bounding box center [326, 123] width 68 height 8
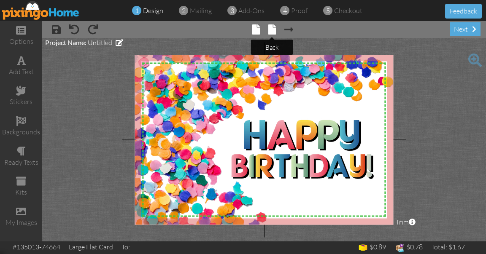
click at [272, 30] on span at bounding box center [272, 29] width 8 height 10
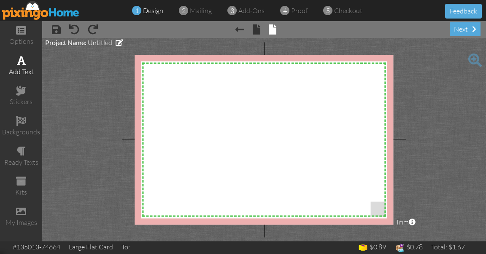
click at [30, 62] on div "add text" at bounding box center [21, 66] width 42 height 30
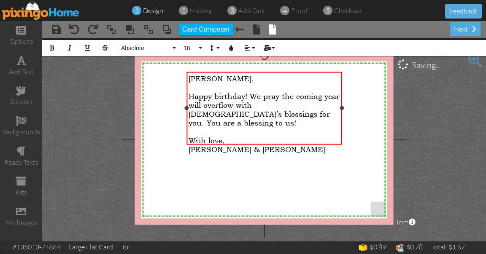
click at [188, 78] on div "[PERSON_NAME], ​ Happy birthday! We pray the coming year will overflow with [DE…" at bounding box center [263, 114] width 155 height 84
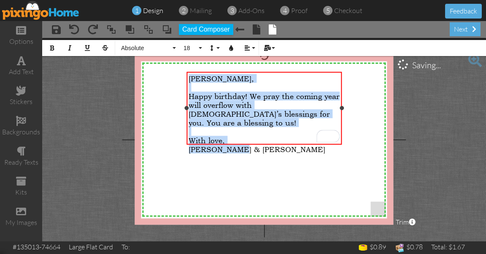
drag, startPoint x: 190, startPoint y: 78, endPoint x: 256, endPoint y: 138, distance: 89.6
click at [256, 138] on div "[PERSON_NAME], ​ Happy birthday! We pray the coming year will overflow with [DE…" at bounding box center [264, 114] width 151 height 80
click at [138, 48] on span "Absolute" at bounding box center [145, 48] width 51 height 7
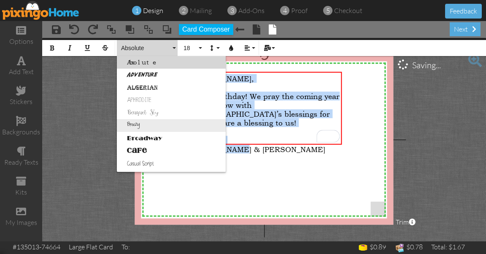
click at [137, 124] on link "Breezy" at bounding box center [171, 125] width 109 height 13
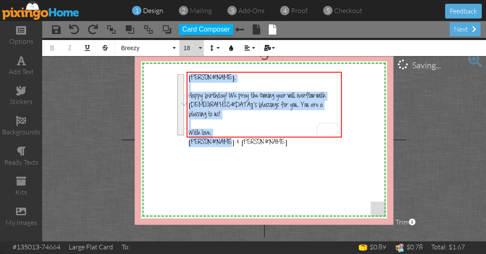
click at [193, 46] on span "18" at bounding box center [190, 48] width 14 height 7
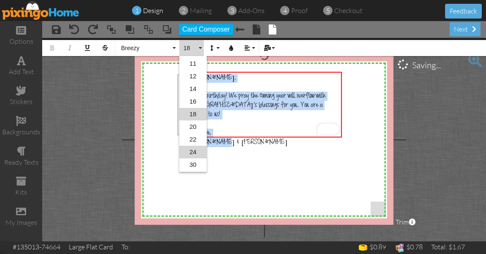
click at [198, 148] on link "24" at bounding box center [192, 152] width 27 height 13
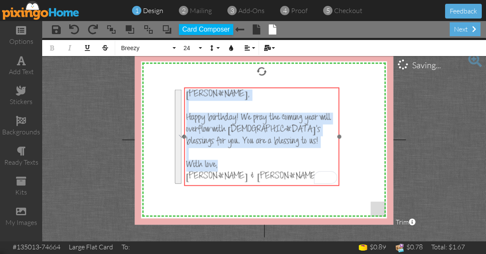
drag, startPoint x: 275, startPoint y: 73, endPoint x: 272, endPoint y: 89, distance: 15.8
click at [272, 89] on div "​ [PERSON_NAME], ​ Happy birthday! We pray the coming year will overflow with […" at bounding box center [261, 136] width 155 height 98
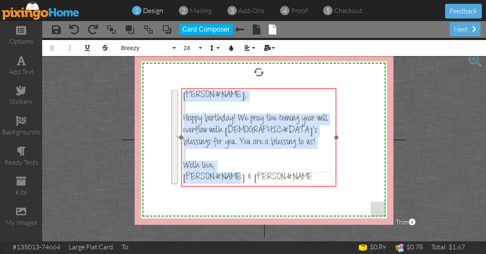
click at [335, 97] on div "​ [PERSON_NAME], ​ Happy birthday! We pray the coming year will overflow with […" at bounding box center [258, 137] width 155 height 98
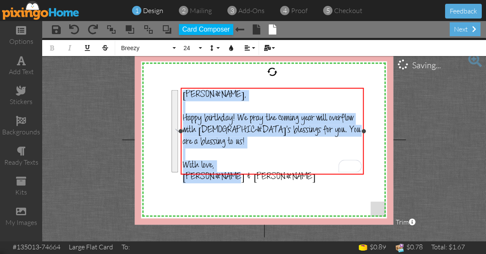
drag, startPoint x: 335, startPoint y: 137, endPoint x: 363, endPoint y: 138, distance: 27.9
click at [363, 138] on div "[PERSON_NAME], ​ Happy birthday! We pray the coming year will overflow with [DE…" at bounding box center [272, 131] width 183 height 87
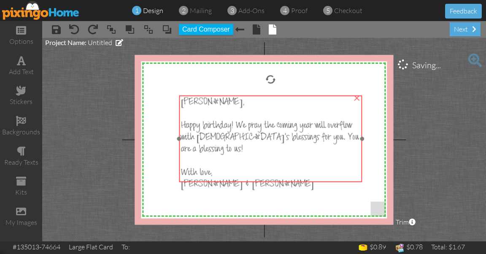
drag, startPoint x: 227, startPoint y: 98, endPoint x: 225, endPoint y: 105, distance: 7.8
click at [225, 105] on div "[PERSON_NAME]," at bounding box center [270, 102] width 179 height 11
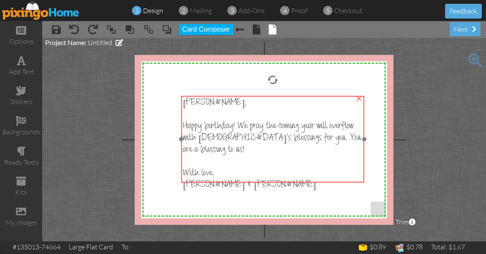
click at [233, 118] on div at bounding box center [272, 115] width 179 height 12
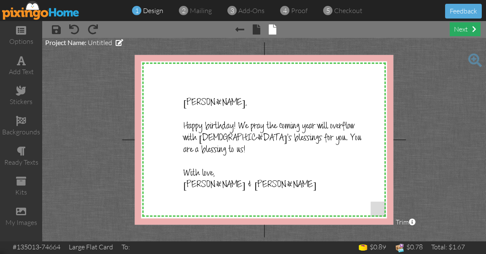
click at [468, 29] on div "next" at bounding box center [465, 29] width 31 height 14
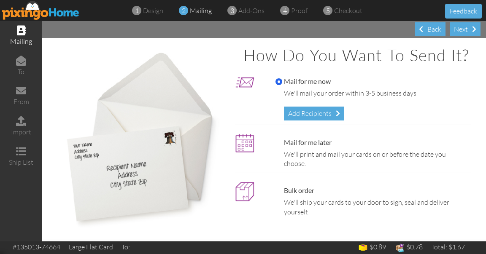
click at [326, 148] on label "Mail for me later" at bounding box center [304, 143] width 56 height 10
click at [282, 146] on input "Mail for me later" at bounding box center [279, 143] width 7 height 7
radio input "true"
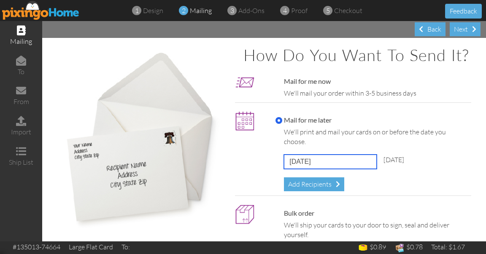
click at [318, 169] on input "[DATE]" at bounding box center [330, 162] width 93 height 14
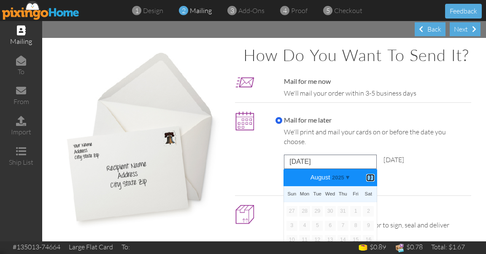
click at [367, 181] on b "⟩" at bounding box center [370, 178] width 6 height 6
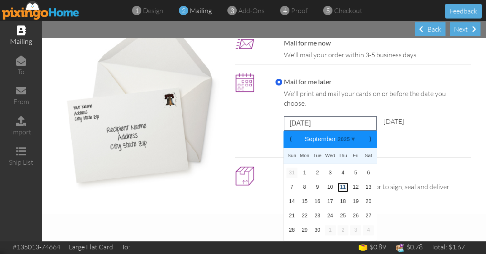
click at [343, 190] on link "11" at bounding box center [343, 188] width 11 height 10
type input "[DATE]"
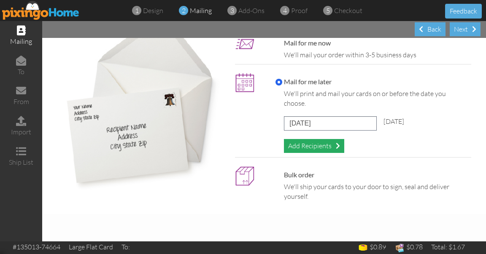
click at [325, 144] on div "Add Recipients" at bounding box center [314, 146] width 60 height 14
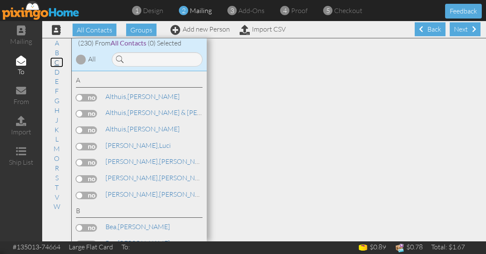
click at [57, 62] on link "C" at bounding box center [56, 62] width 13 height 10
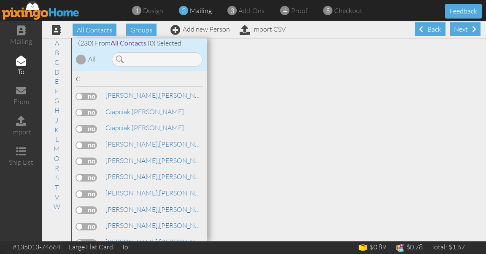
click at [88, 125] on label at bounding box center [86, 129] width 21 height 8
click at [0, 0] on input "checkbox" at bounding box center [0, 0] width 0 height 0
click at [455, 28] on div "Next" at bounding box center [465, 29] width 31 height 14
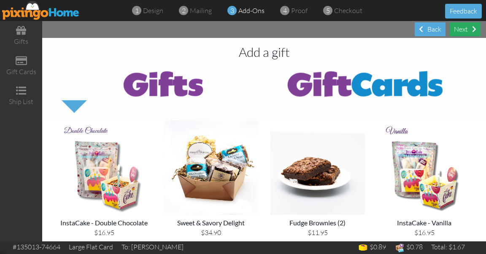
click at [455, 29] on div "Next" at bounding box center [465, 29] width 31 height 14
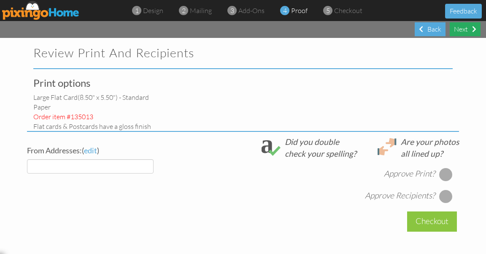
select select "object:2898"
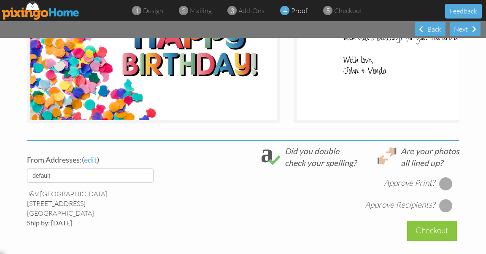
scroll to position [246, 0]
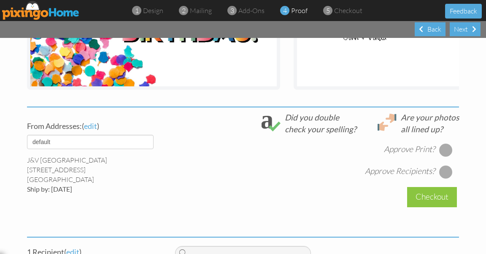
click at [444, 153] on div at bounding box center [446, 150] width 14 height 14
click at [443, 179] on div at bounding box center [446, 172] width 14 height 14
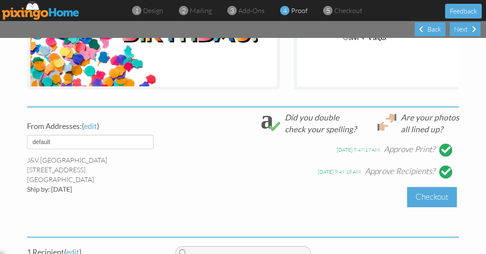
click at [438, 199] on div "Checkout" at bounding box center [432, 197] width 50 height 20
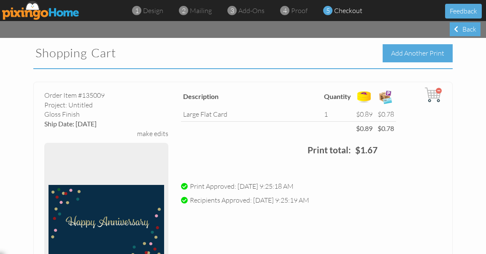
click at [412, 53] on div "Add Another Print" at bounding box center [418, 53] width 70 height 18
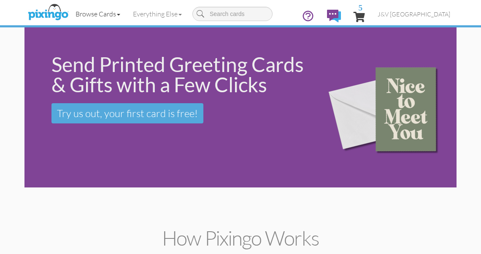
click at [117, 14] on link "Browse Cards" at bounding box center [97, 13] width 57 height 21
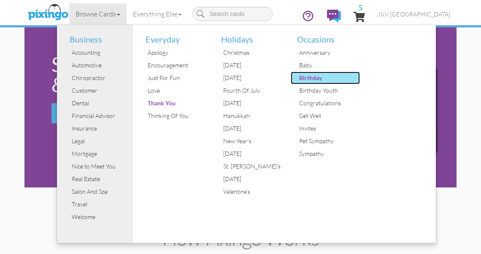
click at [308, 82] on div "Birthday" at bounding box center [328, 78] width 63 height 13
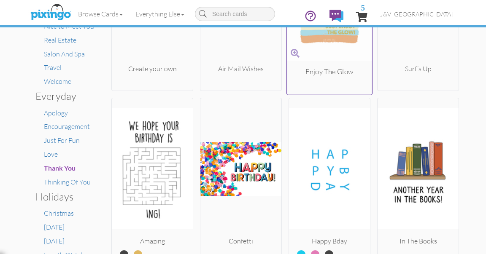
scroll to position [251, 0]
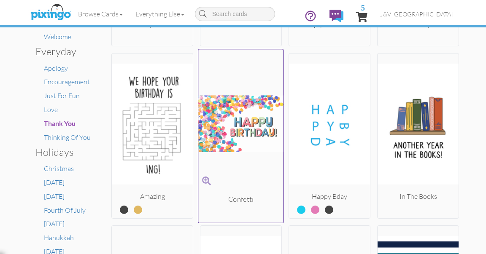
click at [226, 129] on img at bounding box center [240, 124] width 85 height 142
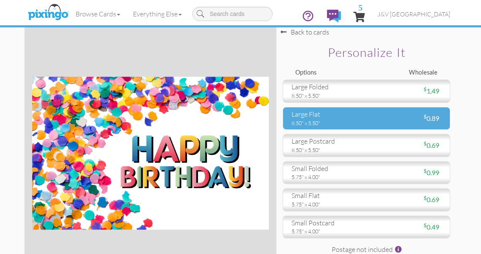
click at [323, 114] on div "large flat" at bounding box center [326, 115] width 68 height 10
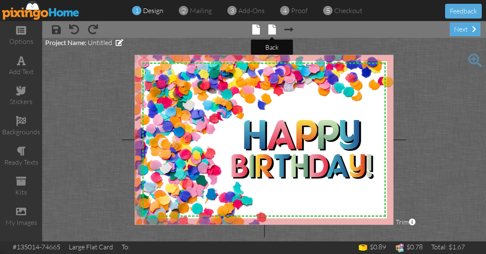
click at [271, 31] on span at bounding box center [272, 29] width 8 height 10
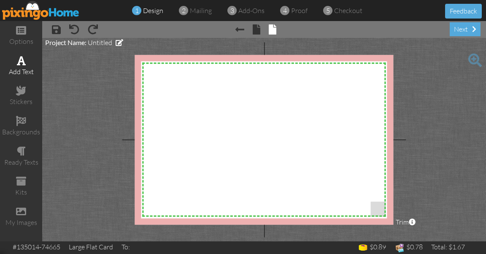
click at [20, 67] on div "add text" at bounding box center [21, 72] width 42 height 10
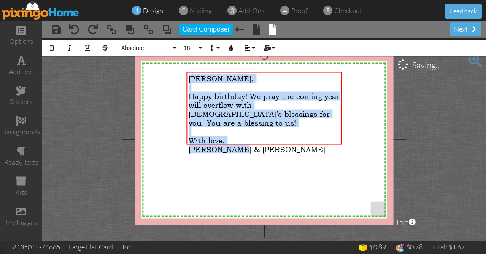
drag, startPoint x: 190, startPoint y: 77, endPoint x: 247, endPoint y: 153, distance: 95.5
click at [247, 153] on div "X X X X X X X X X X X X X X X X X X X X X X X X X X X X X X X X X X X X X X X X…" at bounding box center [264, 140] width 259 height 170
click at [164, 45] on span "Absolute" at bounding box center [145, 48] width 51 height 7
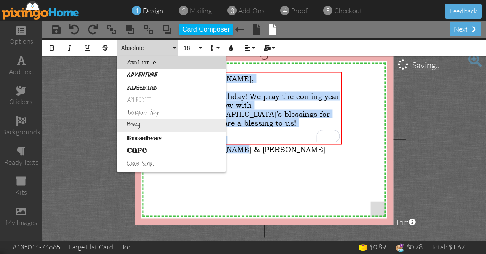
click at [148, 121] on link "Breezy" at bounding box center [171, 125] width 109 height 13
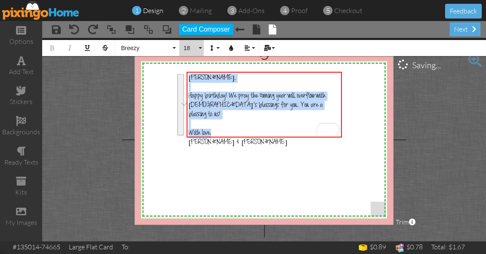
click at [188, 46] on span "18" at bounding box center [190, 48] width 14 height 7
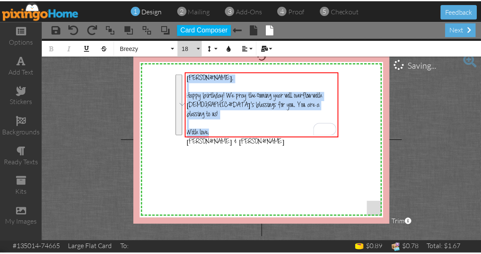
scroll to position [75, 0]
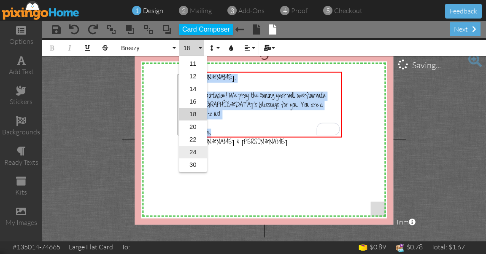
click at [195, 151] on link "24" at bounding box center [192, 152] width 27 height 13
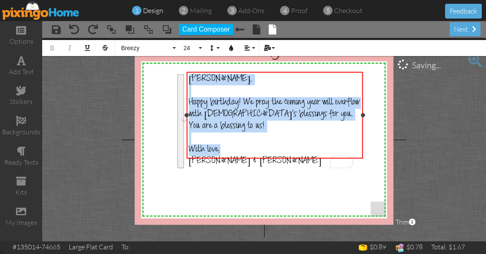
drag, startPoint x: 341, startPoint y: 122, endPoint x: 362, endPoint y: 125, distance: 21.3
click at [362, 125] on div "[PERSON_NAME], ​ Happy birthday! We pray the coming year will overflow with [DE…" at bounding box center [274, 115] width 176 height 87
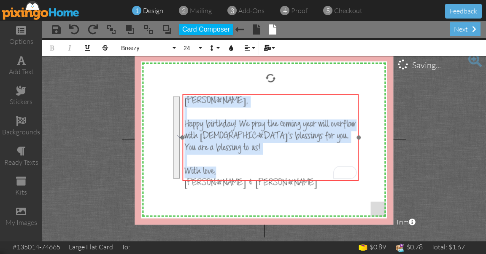
drag, startPoint x: 309, startPoint y: 73, endPoint x: 305, endPoint y: 95, distance: 22.3
click at [305, 95] on div "​ [PERSON_NAME], ​ Happy birthday! We pray the coming year will overflow with […" at bounding box center [270, 143] width 176 height 98
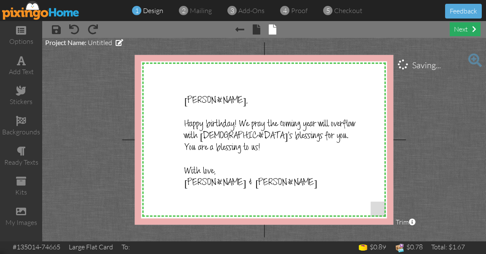
click at [465, 30] on div "next" at bounding box center [465, 29] width 31 height 14
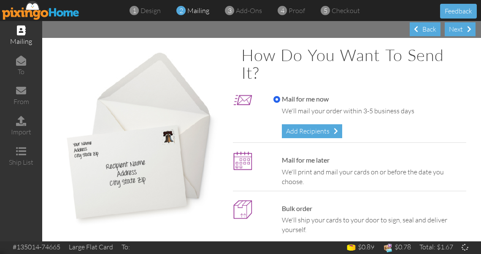
click at [296, 159] on label "Mail for me later" at bounding box center [301, 161] width 56 height 10
click at [280, 159] on input "Mail for me later" at bounding box center [276, 160] width 7 height 7
radio input "true"
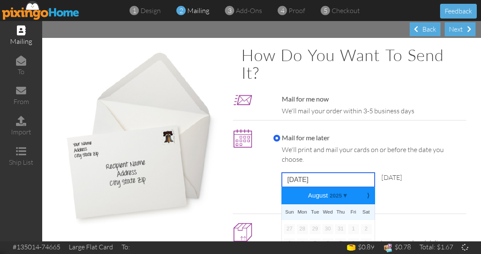
click at [310, 186] on input "[DATE]" at bounding box center [328, 180] width 93 height 14
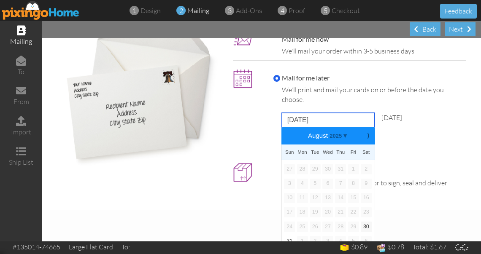
scroll to position [67, 0]
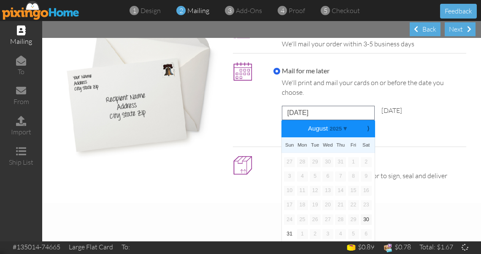
click at [361, 127] on div "⟩" at bounding box center [368, 128] width 14 height 17
click at [366, 130] on b "⟩" at bounding box center [368, 129] width 6 height 6
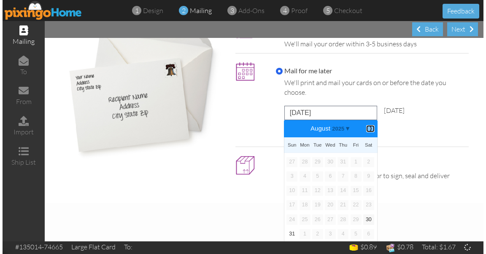
scroll to position [56, 0]
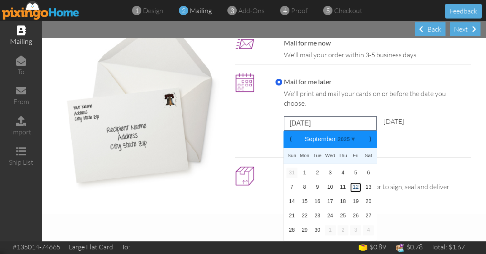
click at [355, 189] on link "12" at bounding box center [355, 188] width 11 height 10
type input "[DATE]"
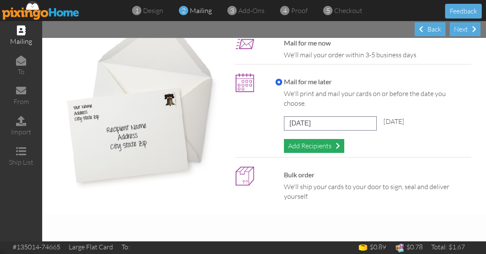
click at [332, 149] on div "Add Recipients" at bounding box center [314, 146] width 60 height 14
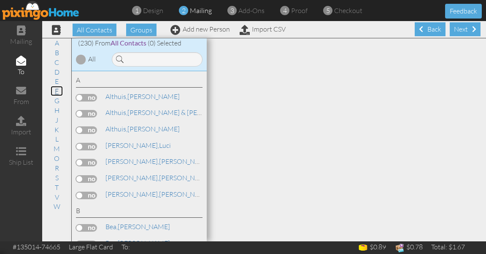
click at [57, 90] on link "F" at bounding box center [57, 91] width 12 height 10
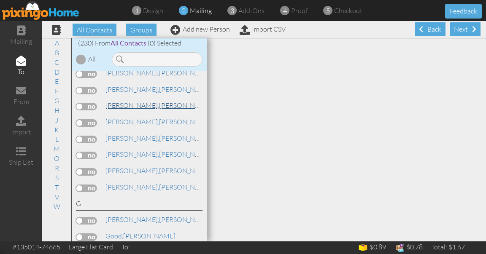
scroll to position [1245, 0]
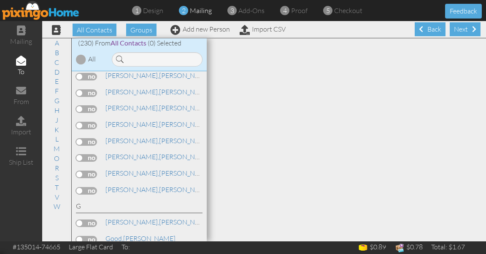
click at [92, 187] on label at bounding box center [86, 191] width 21 height 8
click at [0, 0] on input "checkbox" at bounding box center [0, 0] width 0 height 0
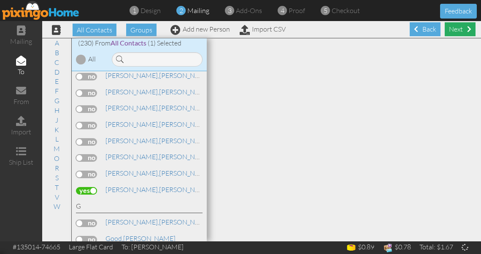
click at [459, 28] on div "Next" at bounding box center [460, 29] width 31 height 14
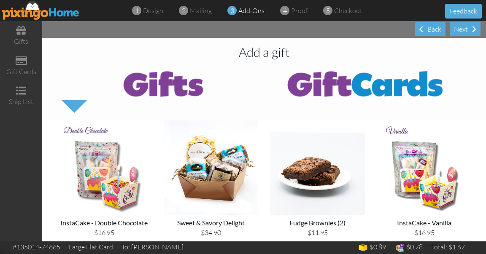
click at [459, 28] on div "Next" at bounding box center [465, 29] width 31 height 14
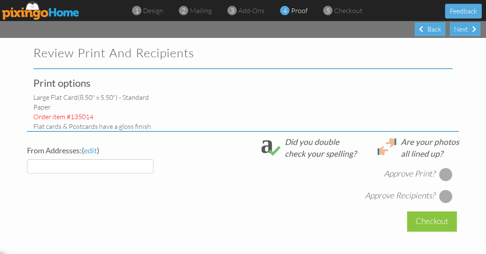
select select "object:4674"
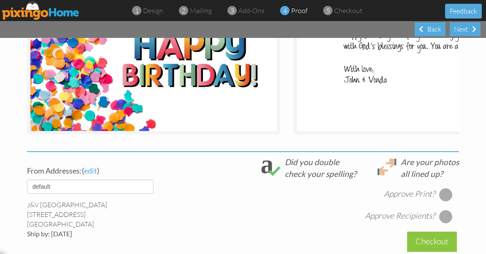
scroll to position [206, 0]
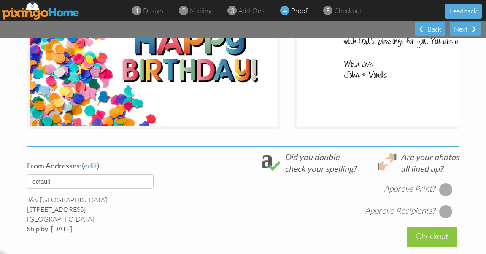
click at [445, 192] on div at bounding box center [446, 190] width 14 height 14
click at [445, 217] on div at bounding box center [446, 212] width 14 height 14
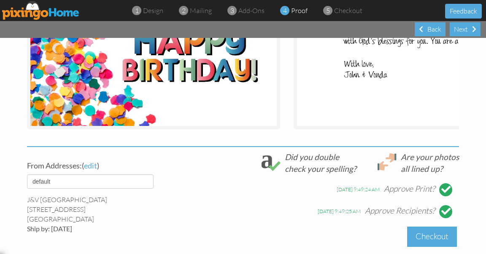
click at [438, 246] on div "Checkout" at bounding box center [432, 237] width 50 height 20
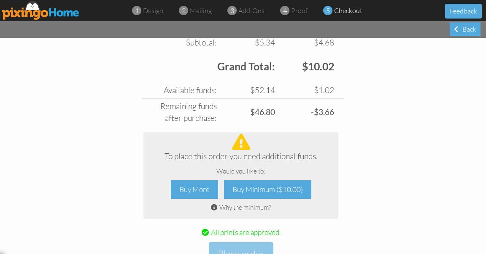
scroll to position [1528, 0]
click at [190, 189] on div "Buy More" at bounding box center [194, 190] width 47 height 19
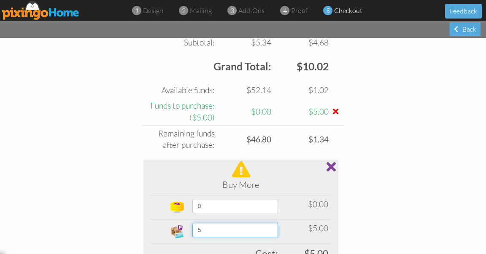
click at [230, 227] on select "5 10 15 20 25 30 35 40 45 50 60 70 80 90 100 200 300 400 500 1000 1500 2000 250…" at bounding box center [235, 230] width 86 height 14
select select "number:25"
click at [192, 223] on select "5 10 15 20 25 30 35 40 45 50 60 70 80 90 100 200 300 400 500 1000 1500 2000 250…" at bounding box center [235, 230] width 86 height 14
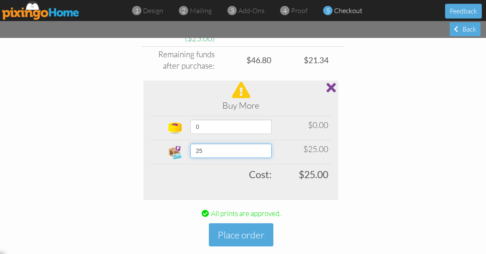
scroll to position [1611, 0]
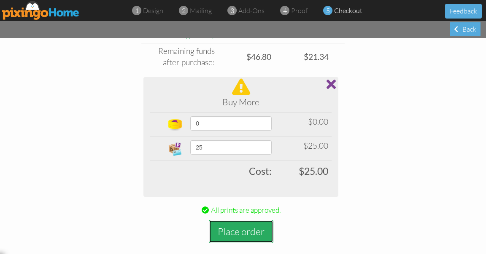
click at [245, 233] on button "Place order" at bounding box center [241, 231] width 65 height 23
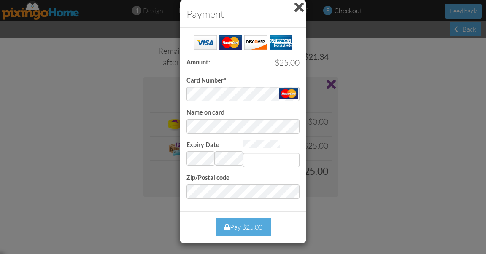
click at [258, 149] on div at bounding box center [271, 153] width 57 height 27
click at [258, 154] on input "Expiry Date" at bounding box center [271, 160] width 57 height 14
type input "874"
click at [247, 229] on div "Pay $25.00" at bounding box center [243, 228] width 55 height 18
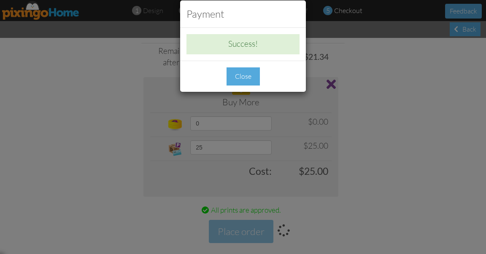
click at [246, 72] on div "Close" at bounding box center [243, 77] width 33 height 18
